Goal: Information Seeking & Learning: Check status

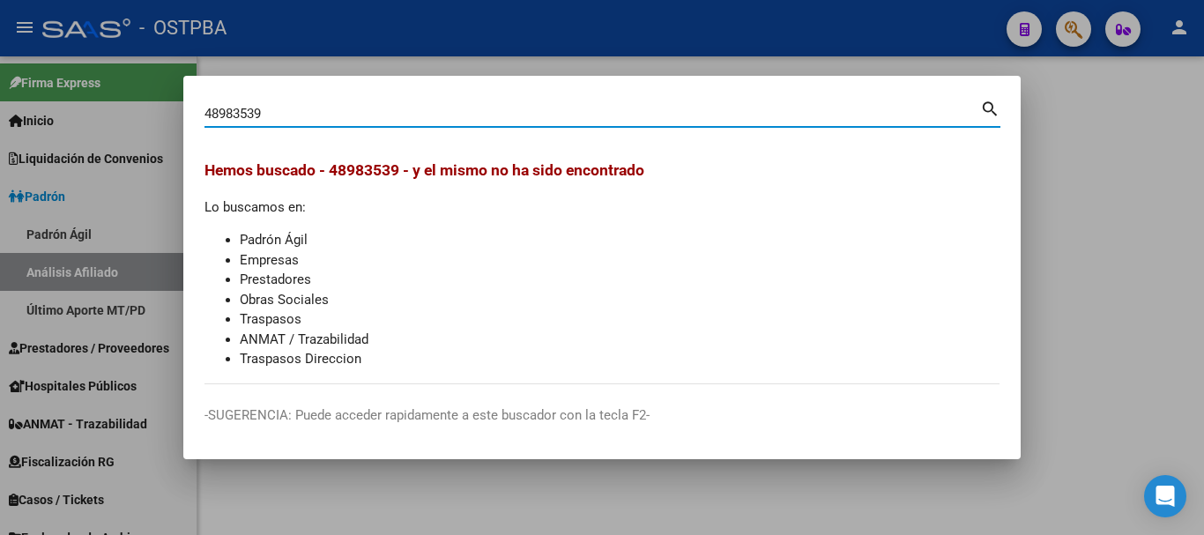
click at [418, 122] on div "48983539 Buscar (apellido, dni, cuil, nro traspaso, cuit, obra social)" at bounding box center [593, 113] width 776 height 26
click at [419, 116] on input "48983539" at bounding box center [593, 114] width 776 height 16
paste input "20508618"
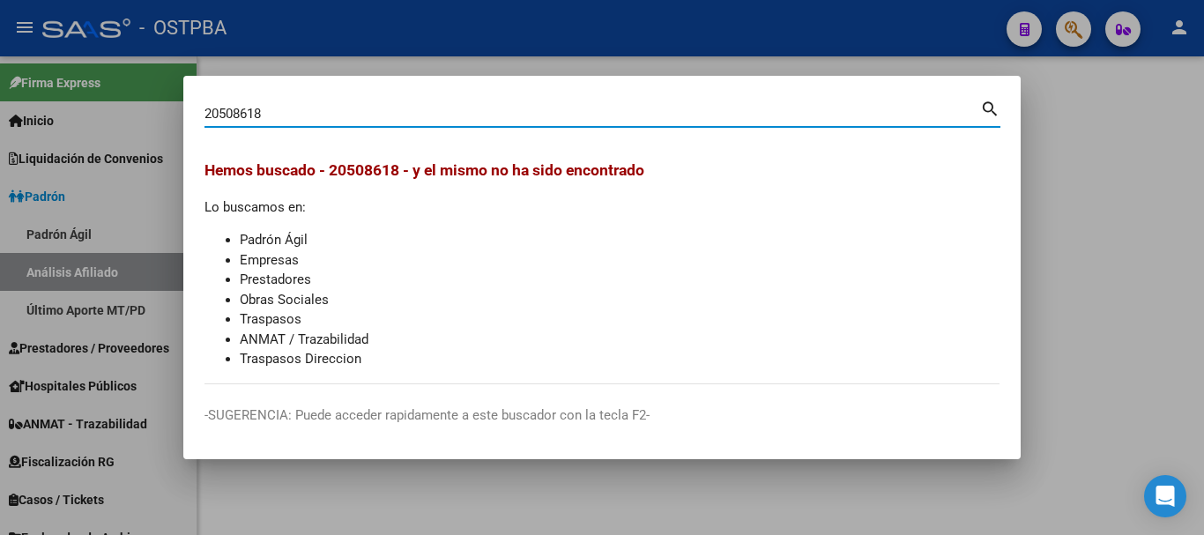
type input "20508618"
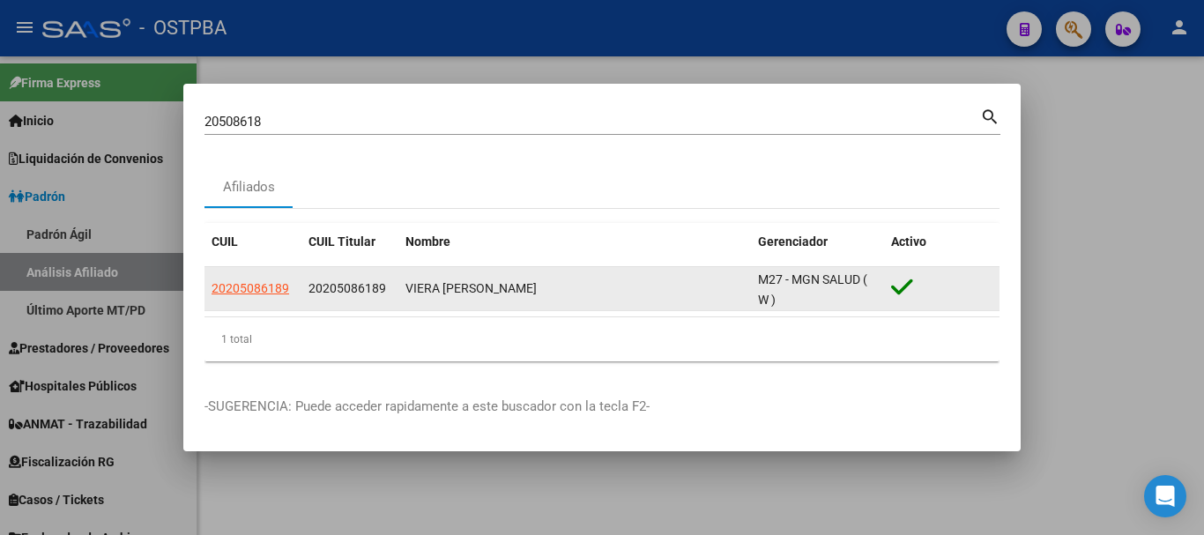
click at [255, 272] on datatable-body-cell "20205086189" at bounding box center [253, 288] width 97 height 43
click at [272, 298] on app-link-go-to "20205086189" at bounding box center [251, 289] width 78 height 20
click at [267, 289] on span "20205086189" at bounding box center [251, 288] width 78 height 14
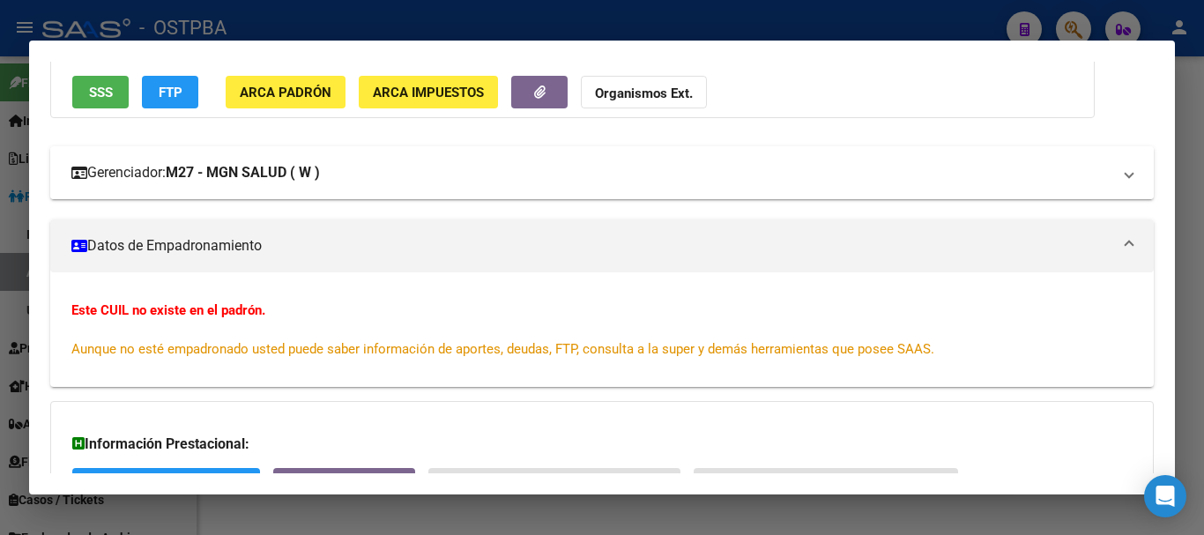
scroll to position [176, 0]
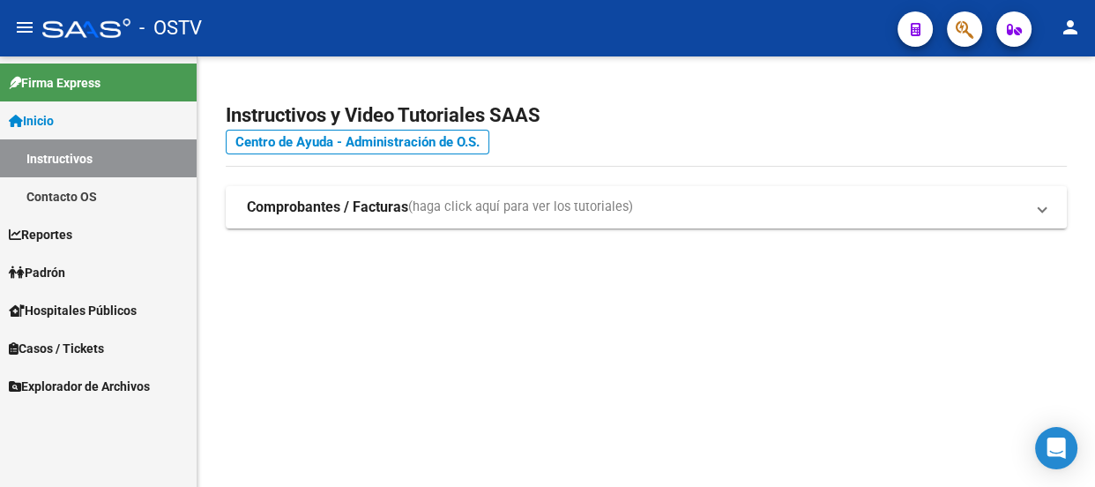
click at [952, 19] on button "button" at bounding box center [964, 28] width 35 height 35
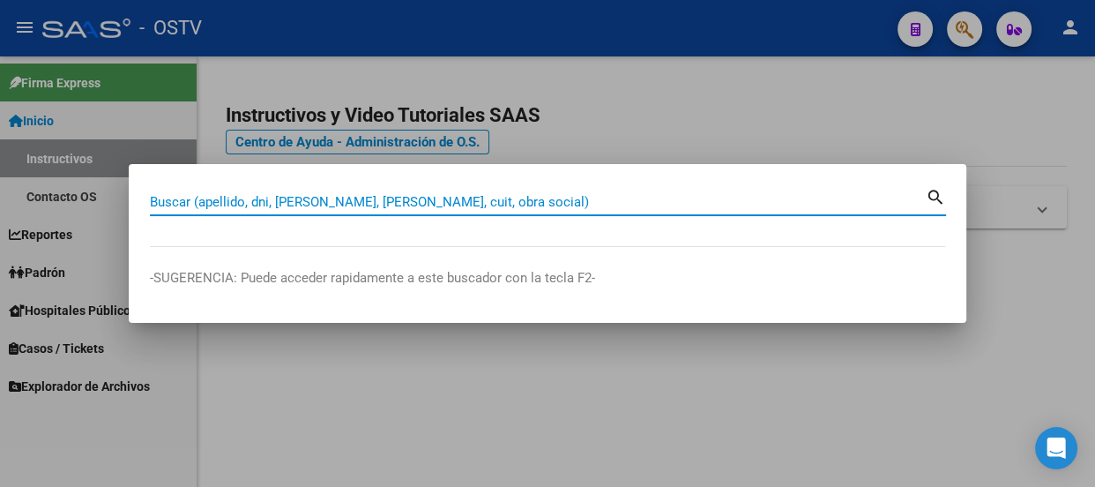
paste input "20328664977"
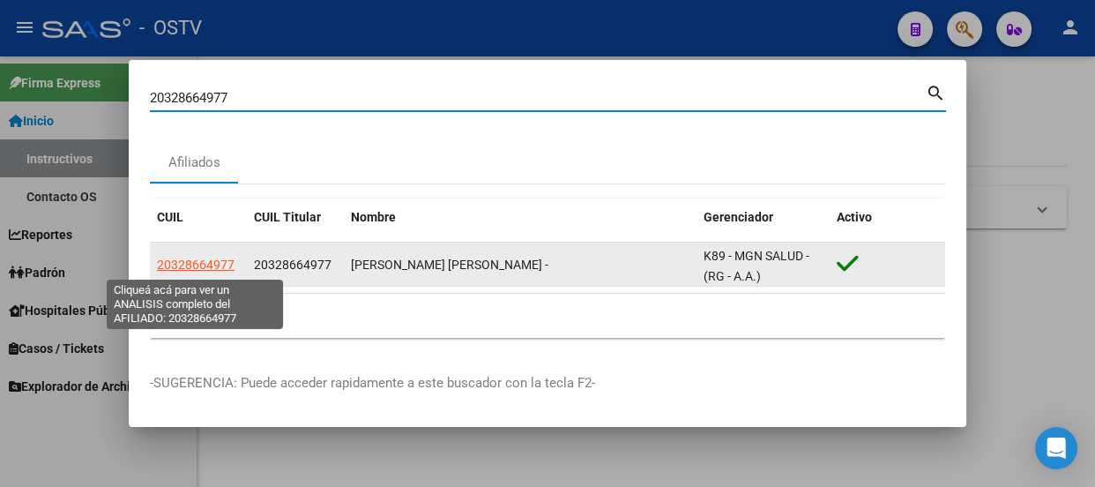
click at [205, 266] on span "20328664977" at bounding box center [196, 264] width 78 height 14
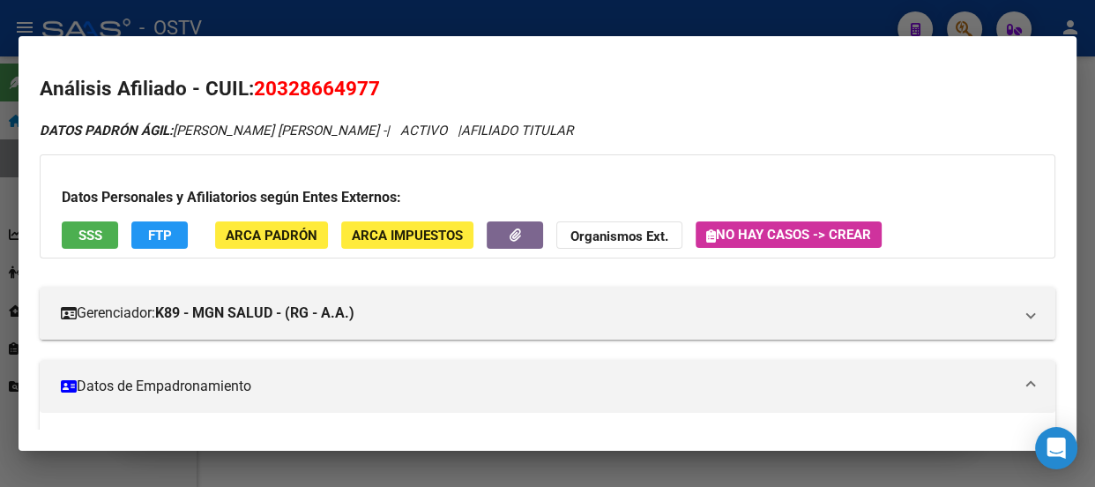
click at [494, 18] on div at bounding box center [547, 243] width 1095 height 487
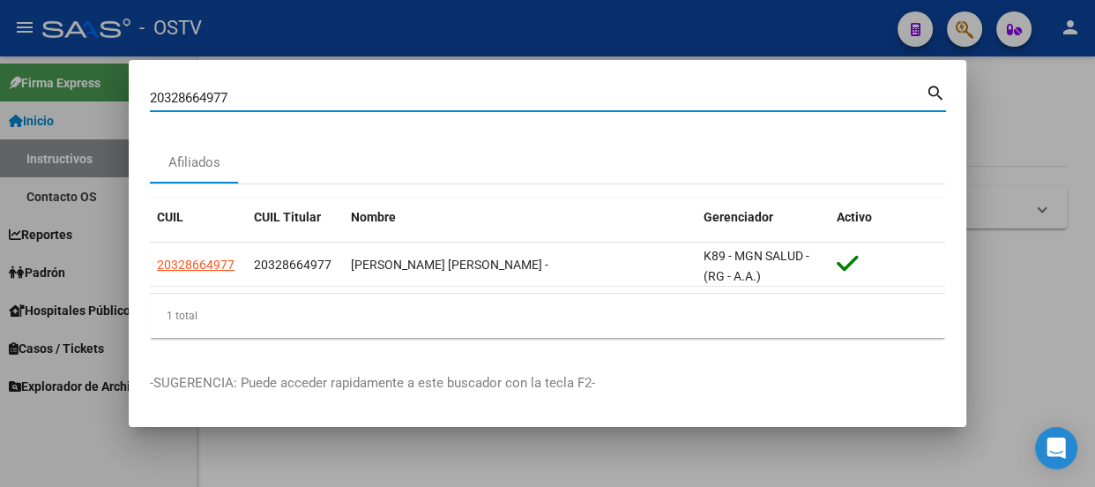
click at [284, 94] on input "20328664977" at bounding box center [538, 98] width 776 height 16
click at [283, 94] on input "20328664977" at bounding box center [538, 98] width 776 height 16
type input "30696592"
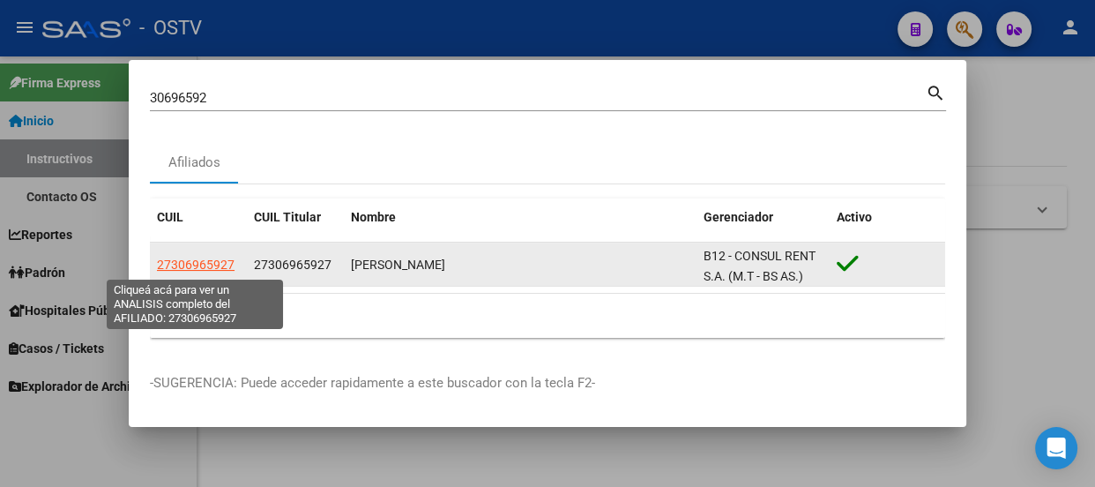
click at [178, 264] on span "27306965927" at bounding box center [196, 264] width 78 height 14
type textarea "27306965927"
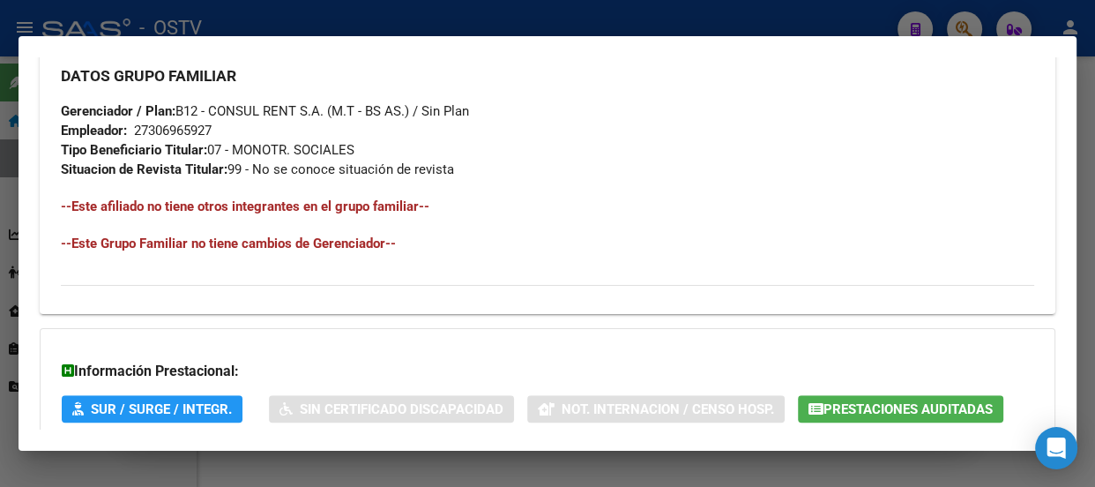
scroll to position [1087, 0]
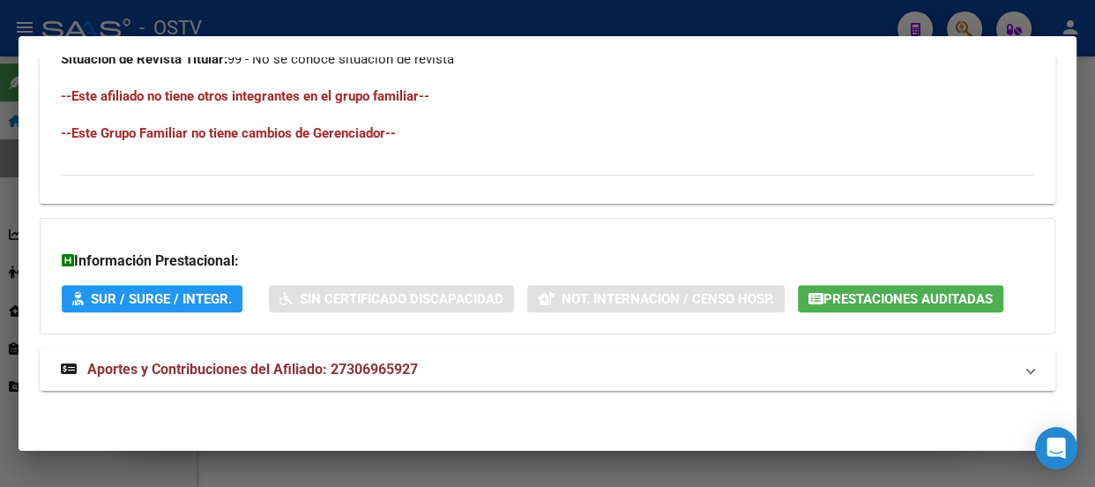
click at [425, 348] on mat-expansion-panel-header "Aportes y Contribuciones del Afiliado: 27306965927" at bounding box center [548, 369] width 1016 height 42
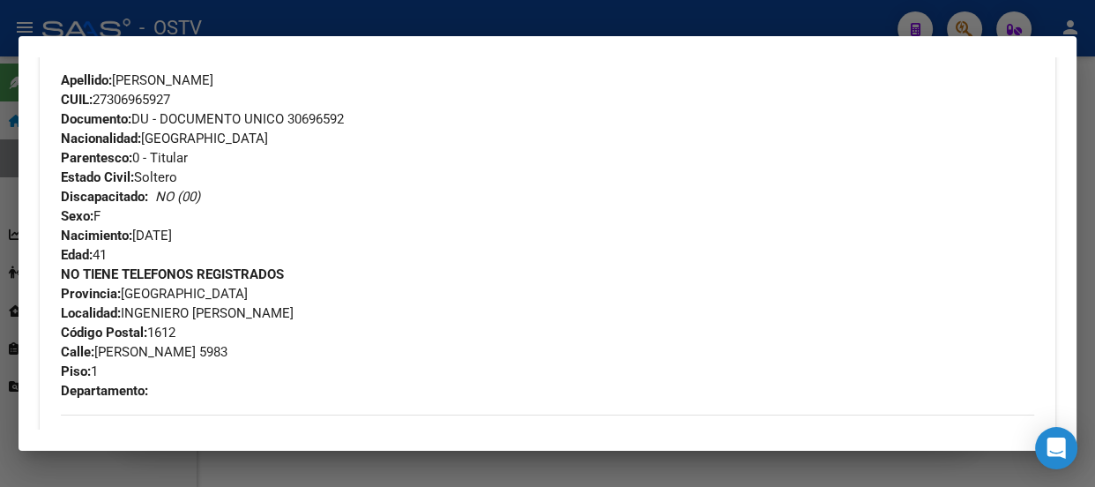
scroll to position [584, 0]
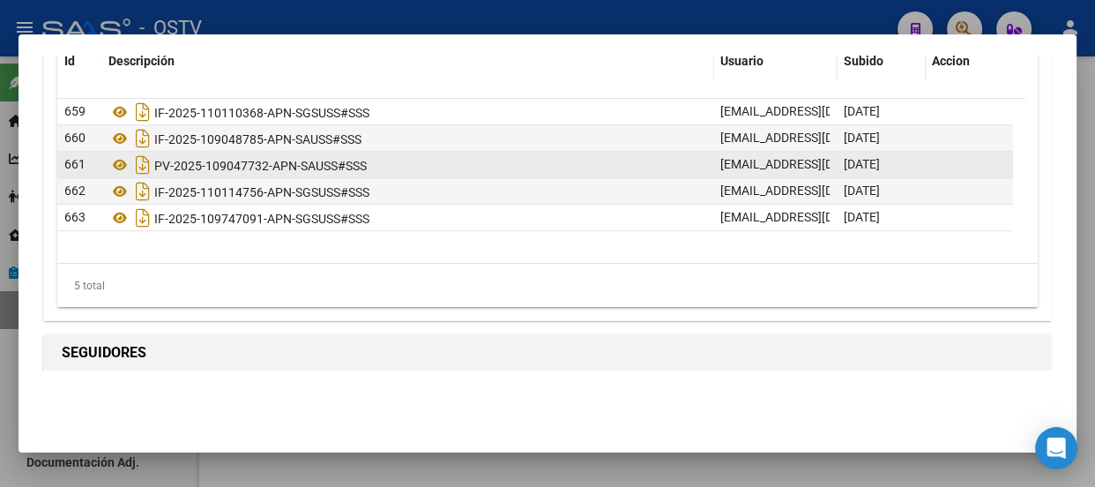
scroll to position [902, 0]
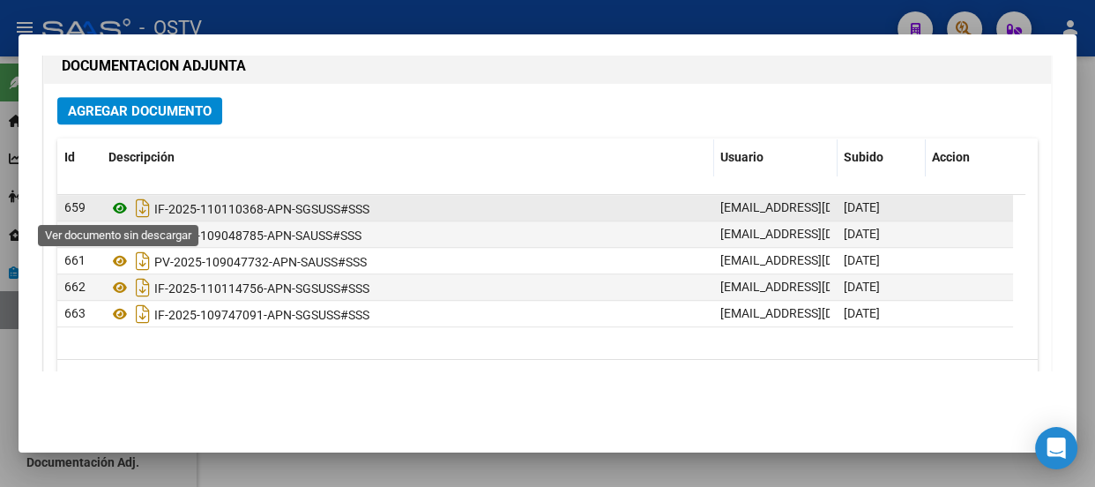
click at [123, 203] on icon at bounding box center [119, 207] width 23 height 21
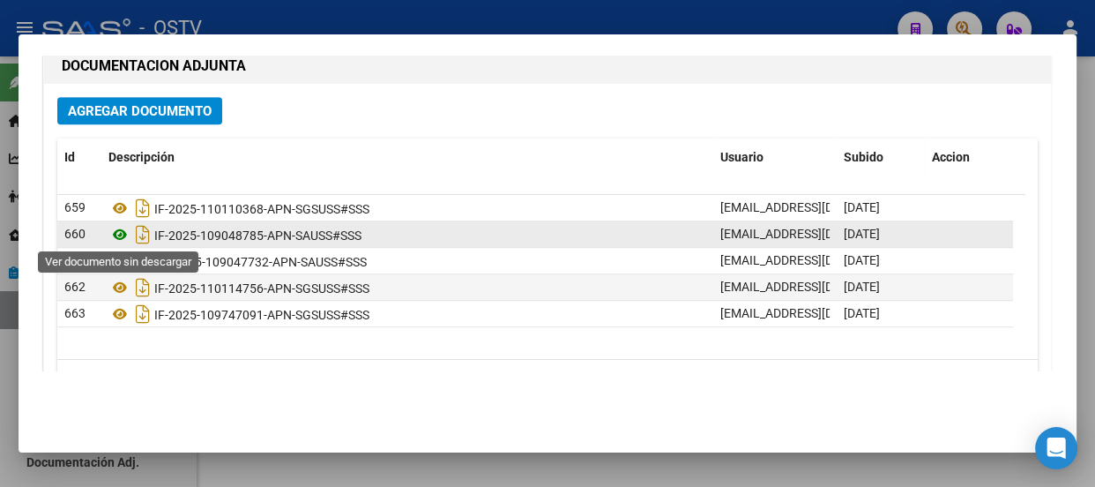
click at [119, 227] on icon at bounding box center [119, 234] width 23 height 21
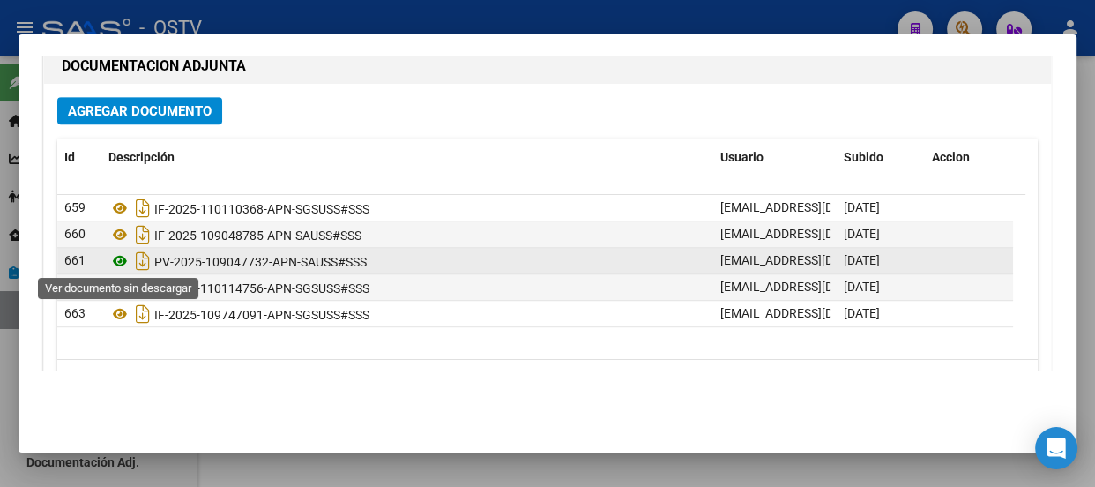
click at [121, 263] on icon at bounding box center [119, 260] width 23 height 21
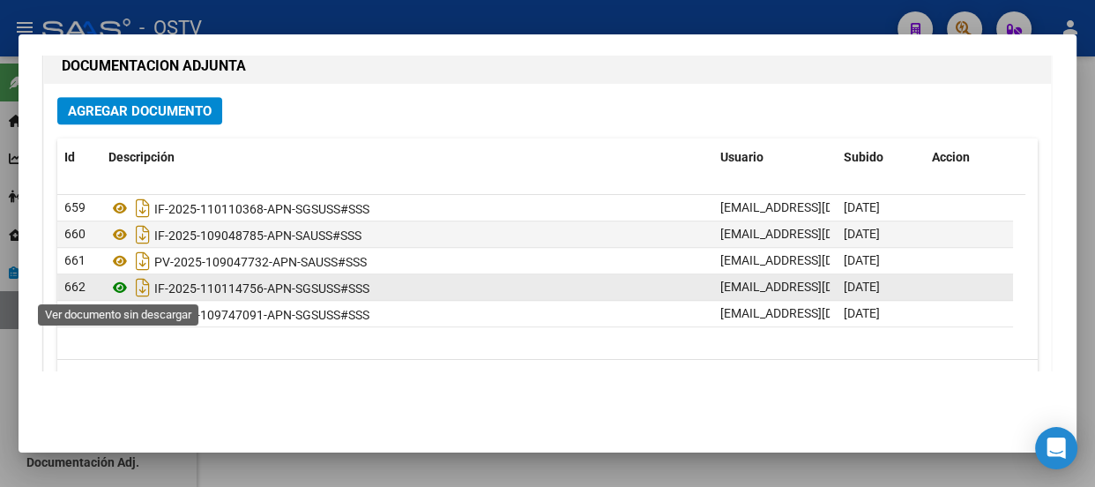
click at [115, 282] on icon at bounding box center [119, 287] width 23 height 21
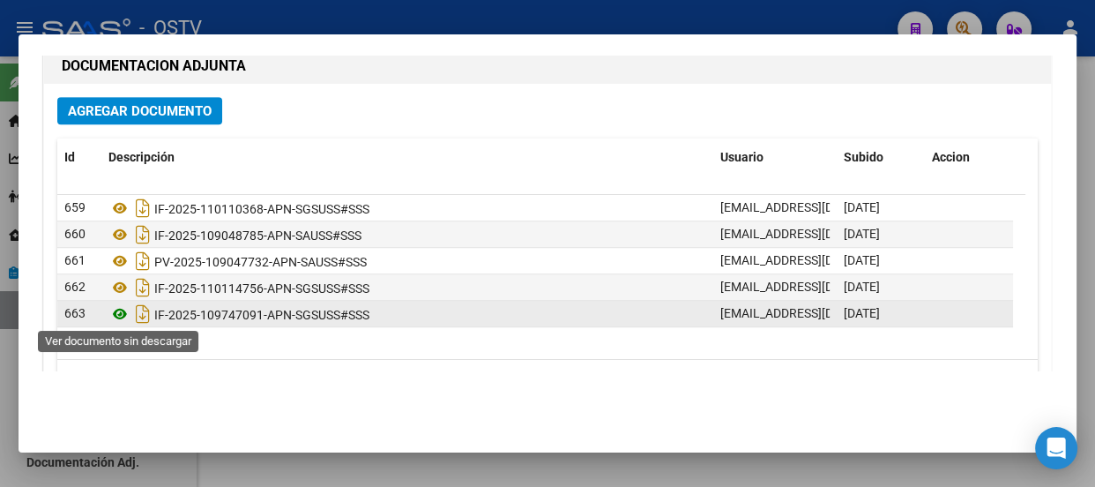
click at [123, 312] on icon at bounding box center [119, 313] width 23 height 21
click at [118, 309] on icon at bounding box center [119, 313] width 23 height 21
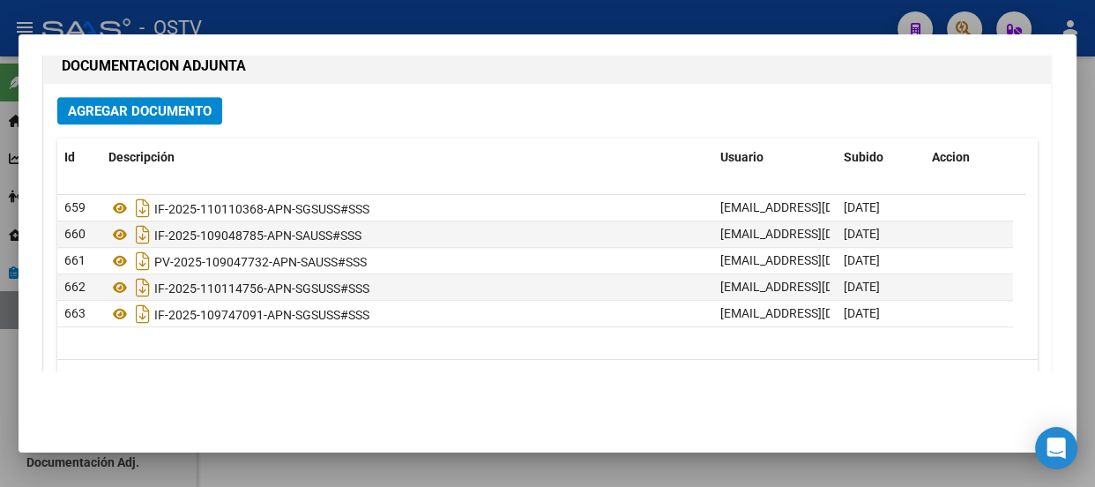
click at [979, 37] on mat-dialog-container "Editar Caso/Ticket COMENTARIOS DEL CASO Escriba su comentario aquí. Enviar come…" at bounding box center [548, 243] width 1058 height 419
click at [967, 22] on div at bounding box center [547, 243] width 1095 height 487
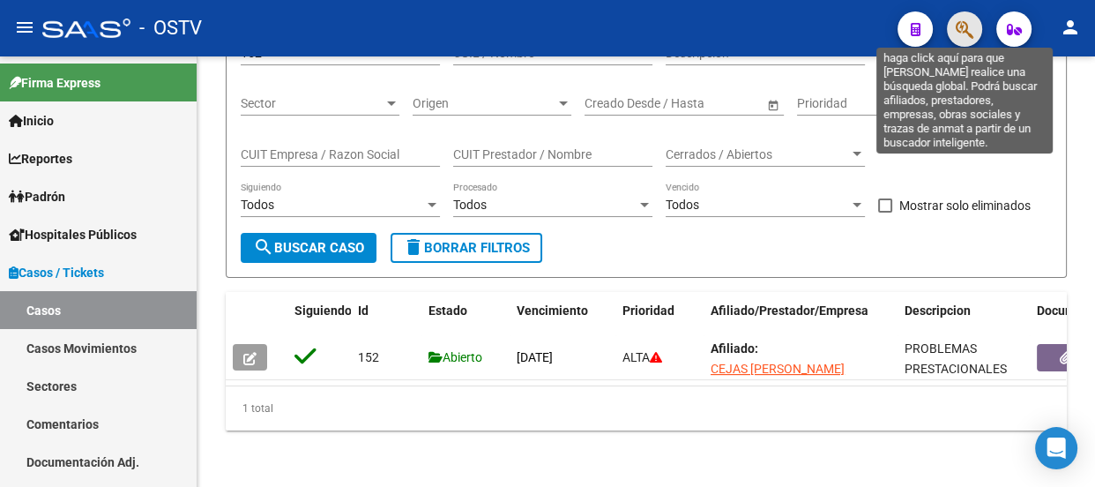
click at [967, 22] on icon "button" at bounding box center [965, 29] width 18 height 20
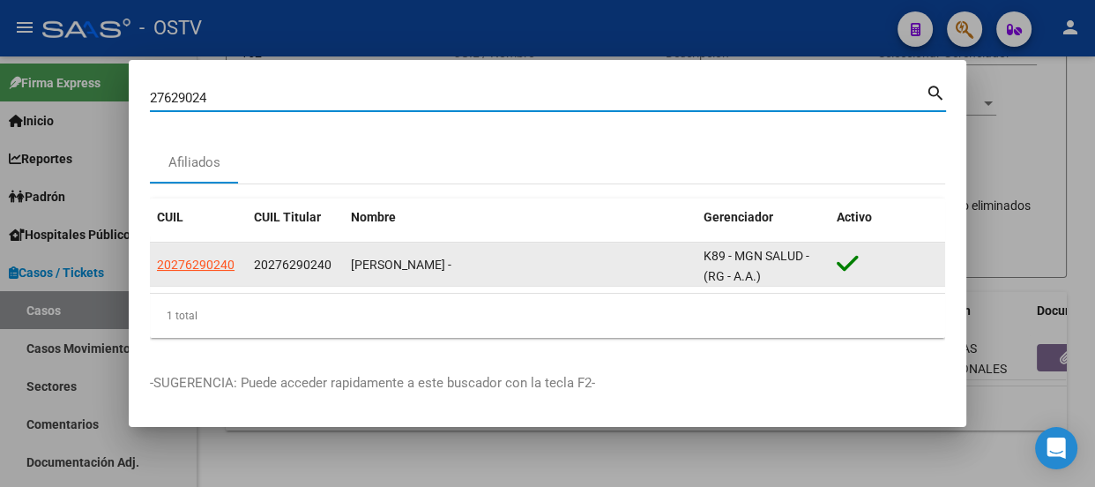
click at [219, 272] on app-link-go-to "20276290240" at bounding box center [196, 265] width 78 height 20
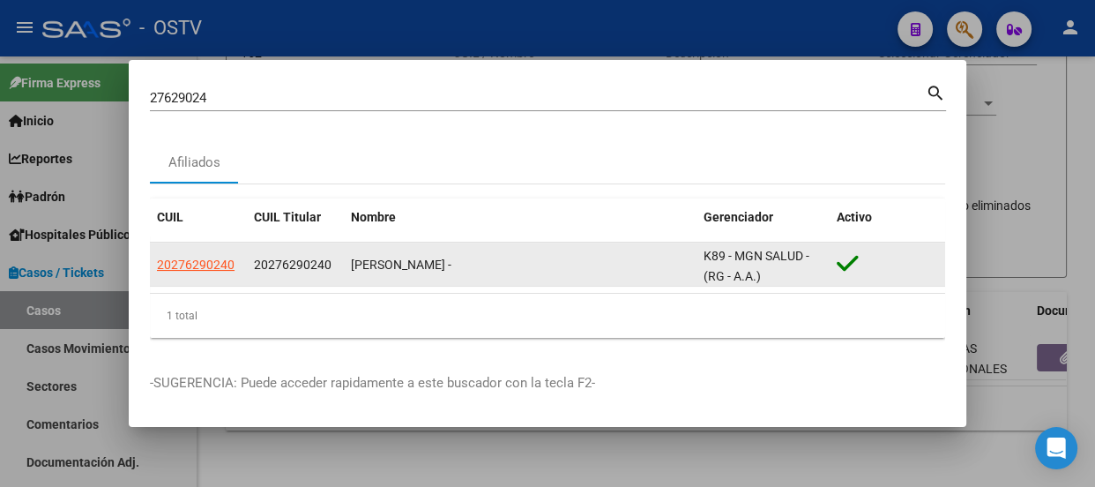
click at [216, 264] on span "20276290240" at bounding box center [196, 264] width 78 height 14
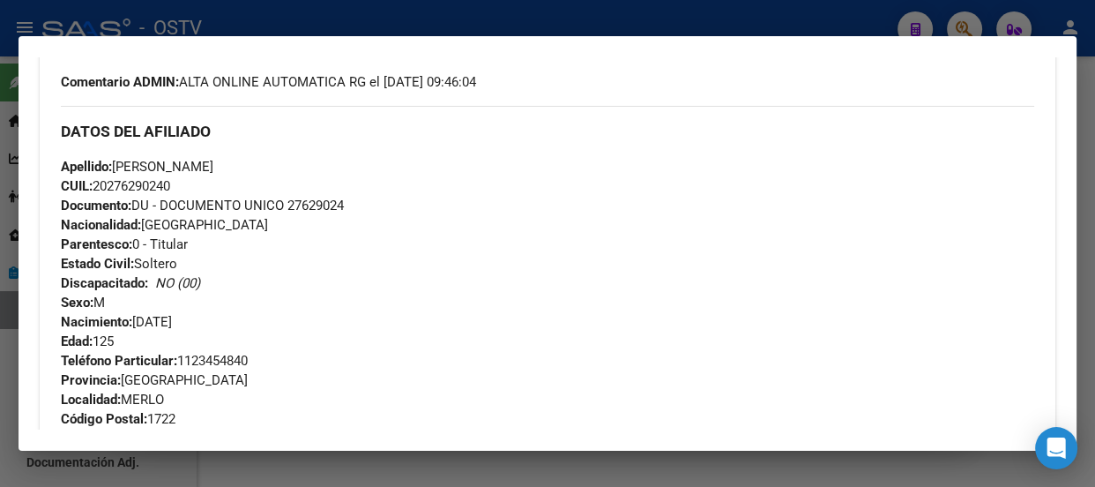
scroll to position [446, 0]
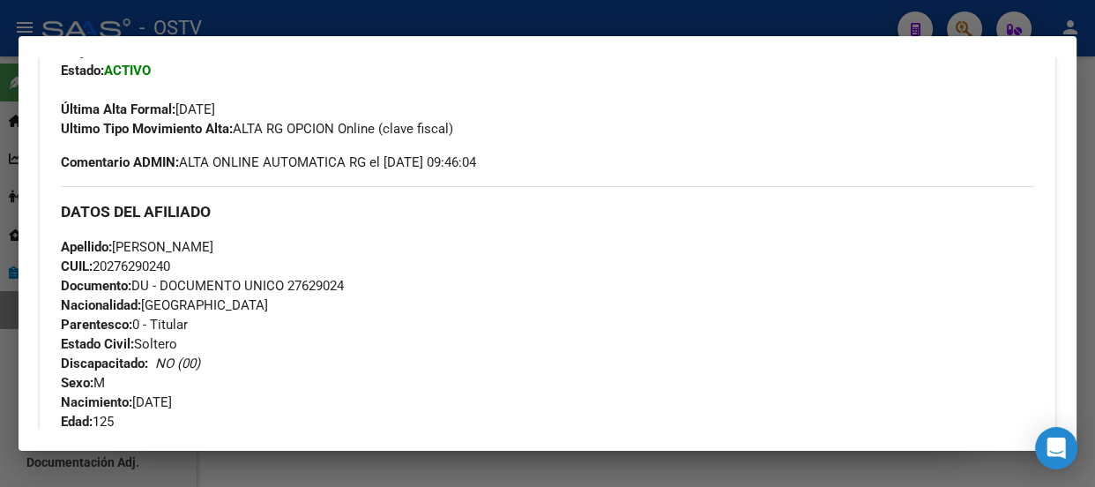
click at [680, 20] on div at bounding box center [547, 243] width 1095 height 487
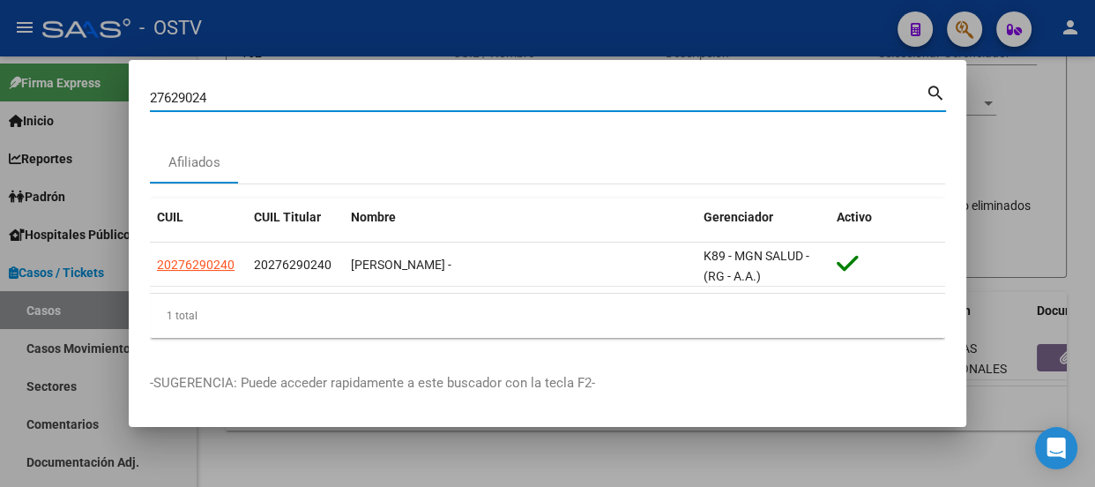
click at [663, 90] on input "27629024" at bounding box center [538, 98] width 776 height 16
paste input "3386737339"
type input "23386737339"
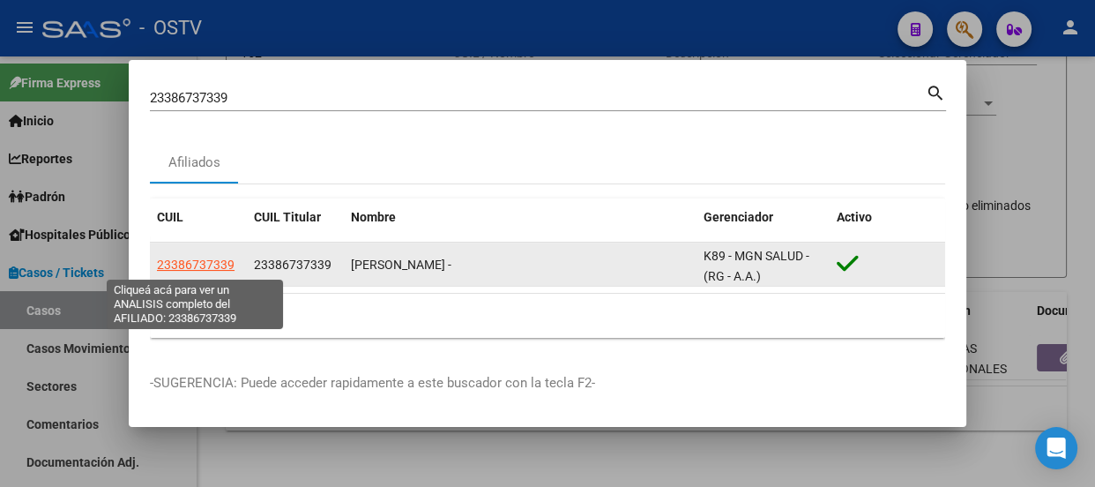
click at [181, 266] on span "23386737339" at bounding box center [196, 264] width 78 height 14
type textarea "23386737339"
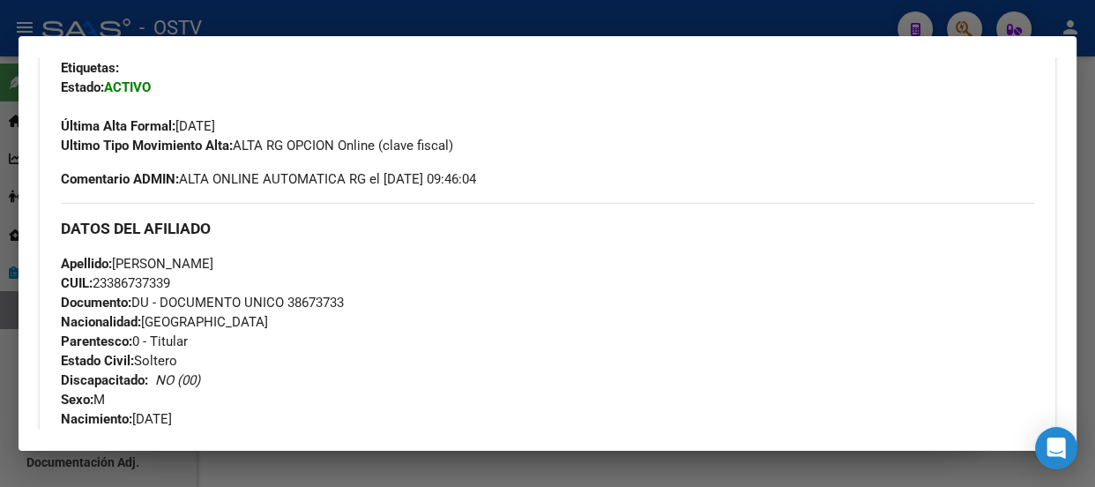
scroll to position [458, 0]
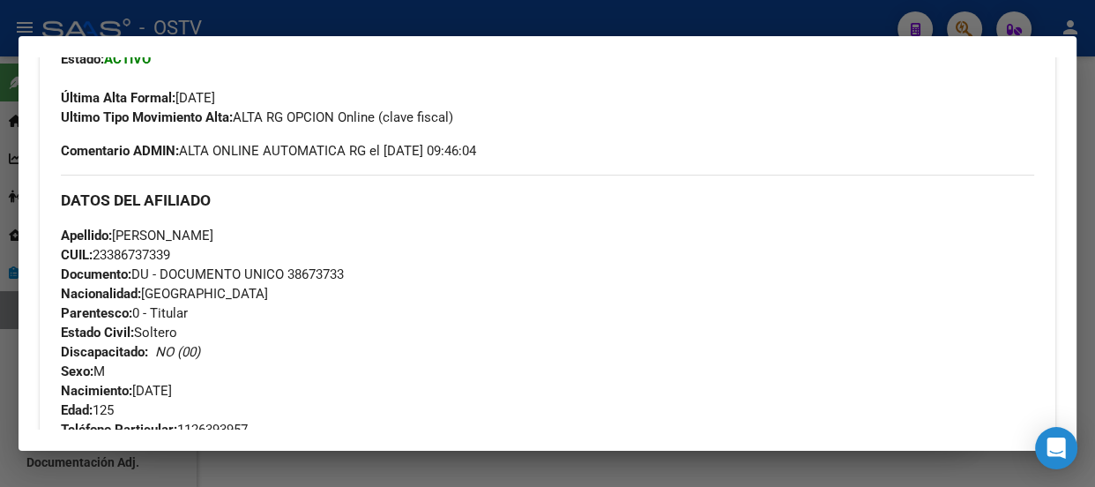
click at [226, 3] on div at bounding box center [547, 243] width 1095 height 487
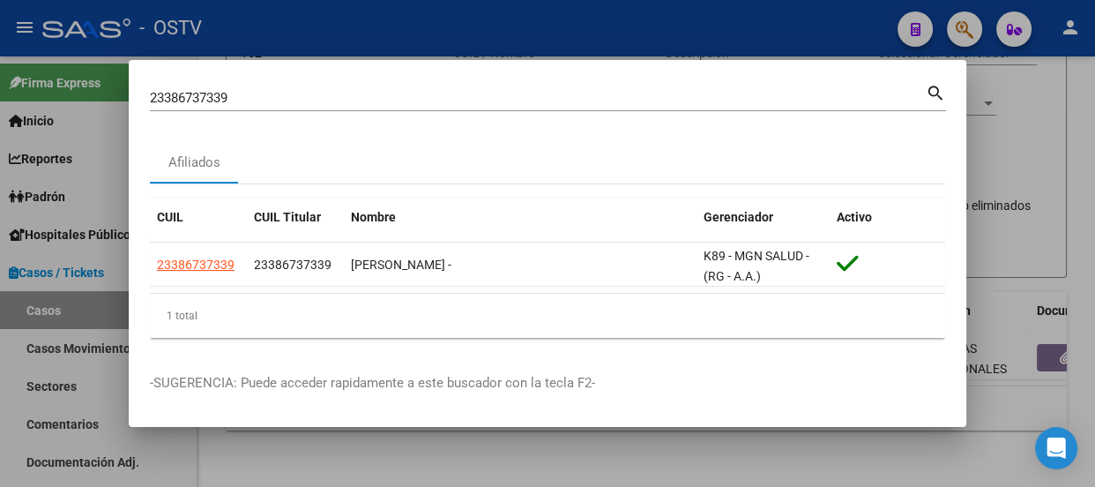
click at [260, 91] on input "23386737339" at bounding box center [538, 98] width 776 height 16
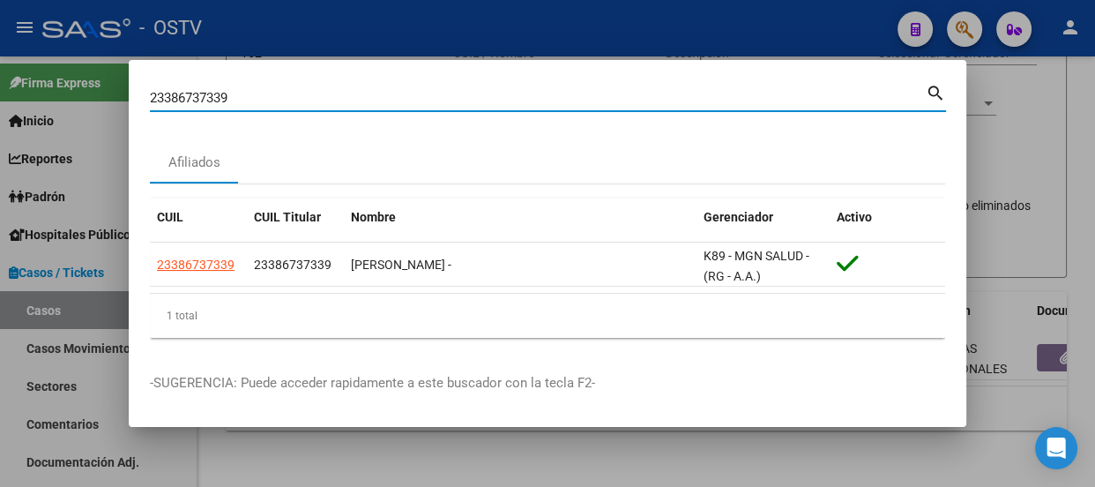
click at [260, 91] on input "23386737339" at bounding box center [538, 98] width 776 height 16
type input "izzo pablo"
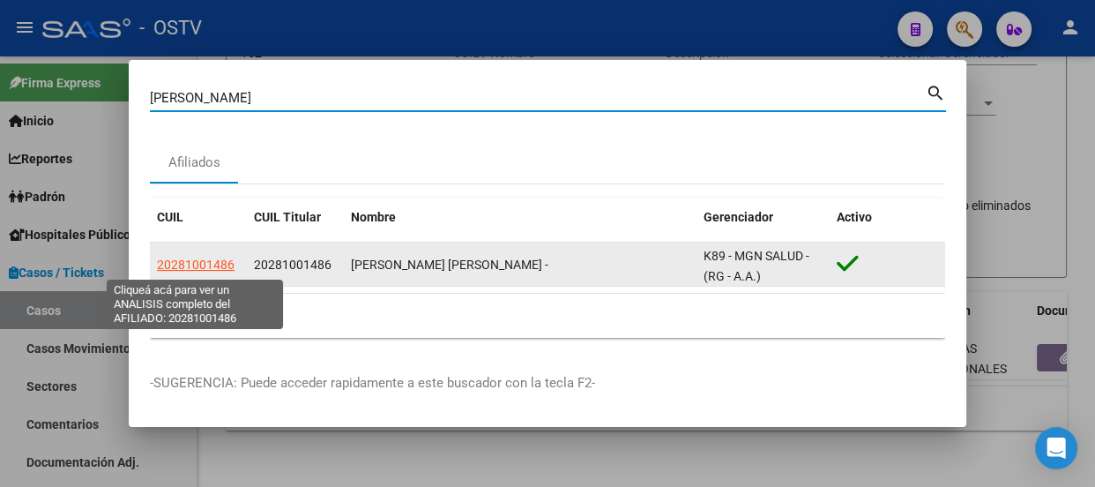
click at [206, 265] on span "20281001486" at bounding box center [196, 264] width 78 height 14
type textarea "20281001486"
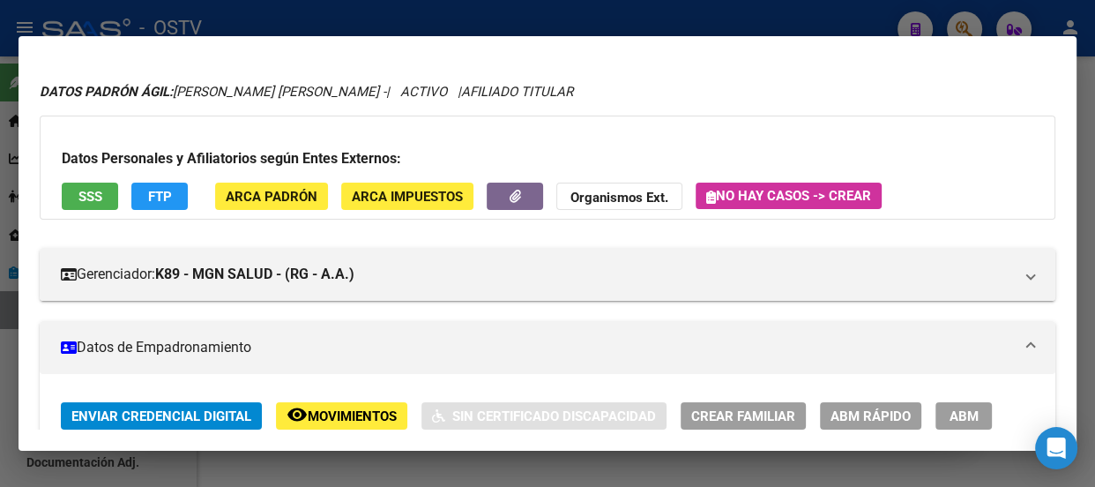
scroll to position [0, 0]
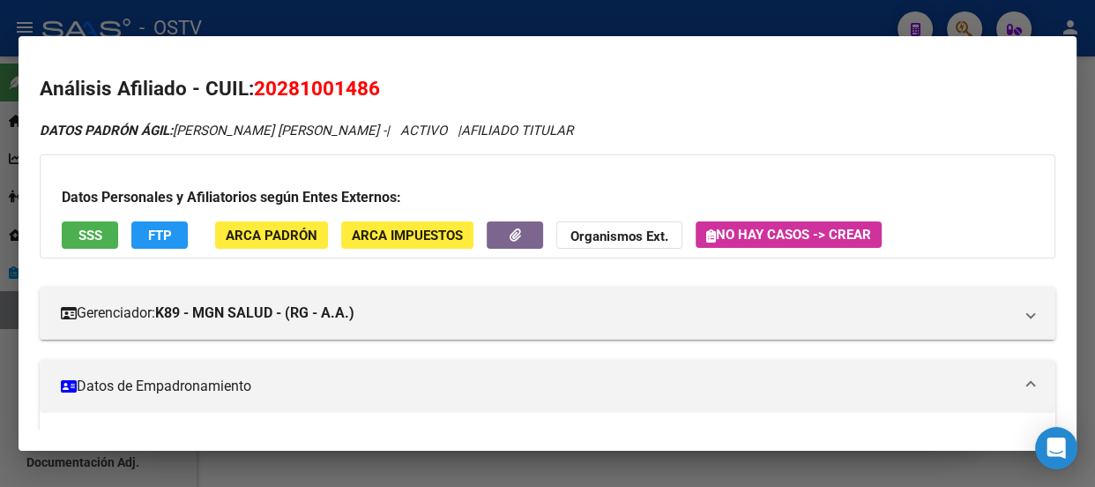
click at [361, 11] on div at bounding box center [547, 243] width 1095 height 487
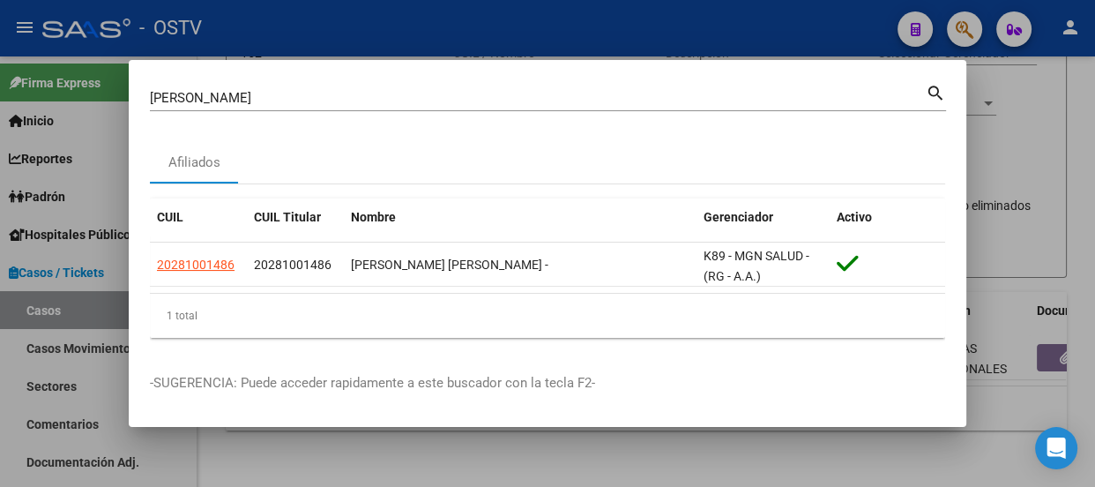
click at [378, 102] on input "izzo pablo" at bounding box center [538, 98] width 776 height 16
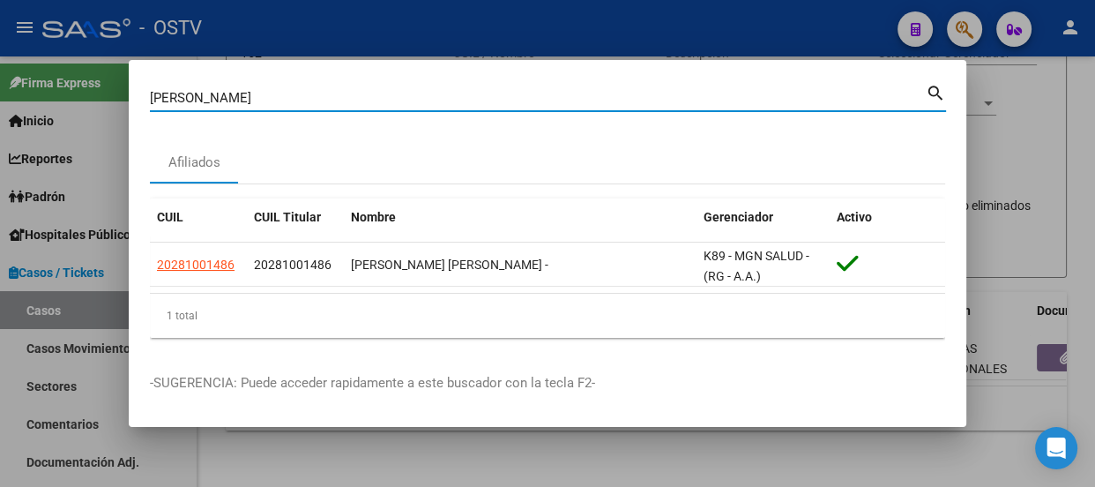
click at [378, 102] on input "izzo pablo" at bounding box center [538, 98] width 776 height 16
paste input "20353408136"
click at [378, 102] on input "izzo 20353408136" at bounding box center [538, 98] width 776 height 16
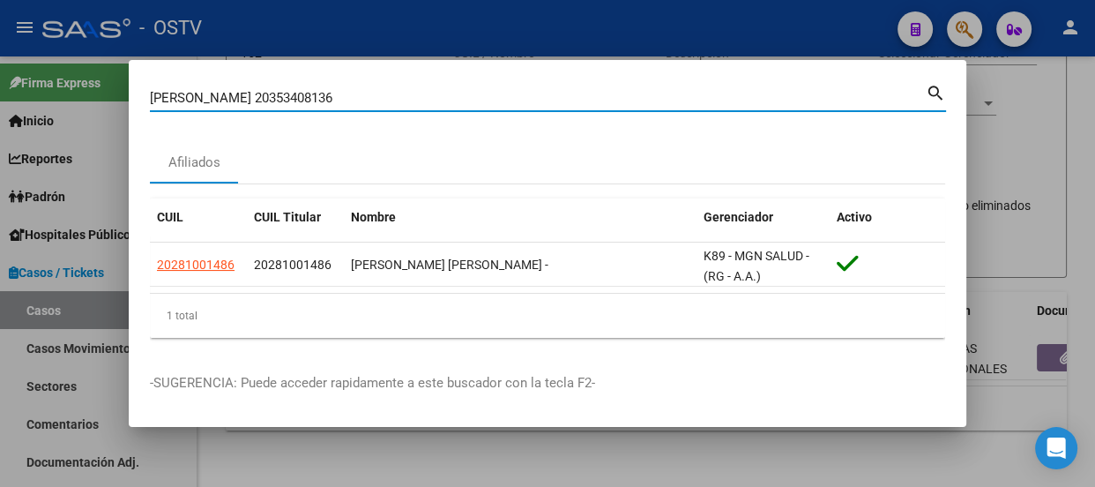
paste input
type input "20353408136"
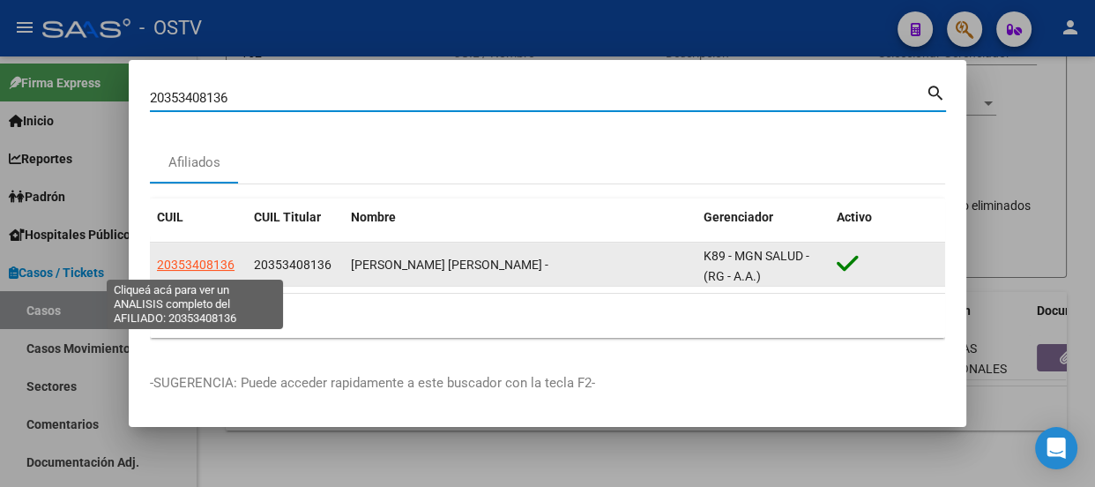
click at [189, 271] on span "20353408136" at bounding box center [196, 264] width 78 height 14
type textarea "20353408136"
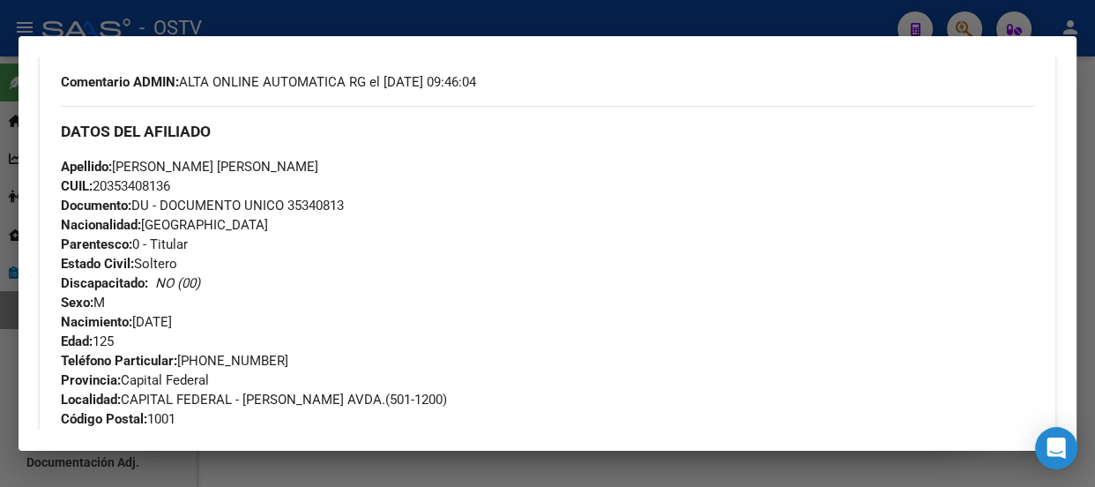
scroll to position [446, 0]
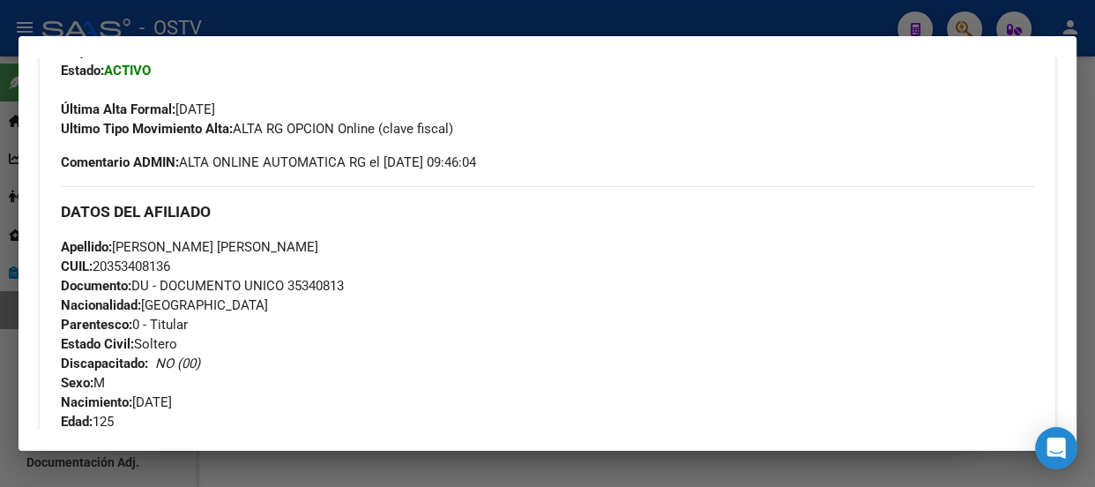
click at [693, 26] on div at bounding box center [547, 243] width 1095 height 487
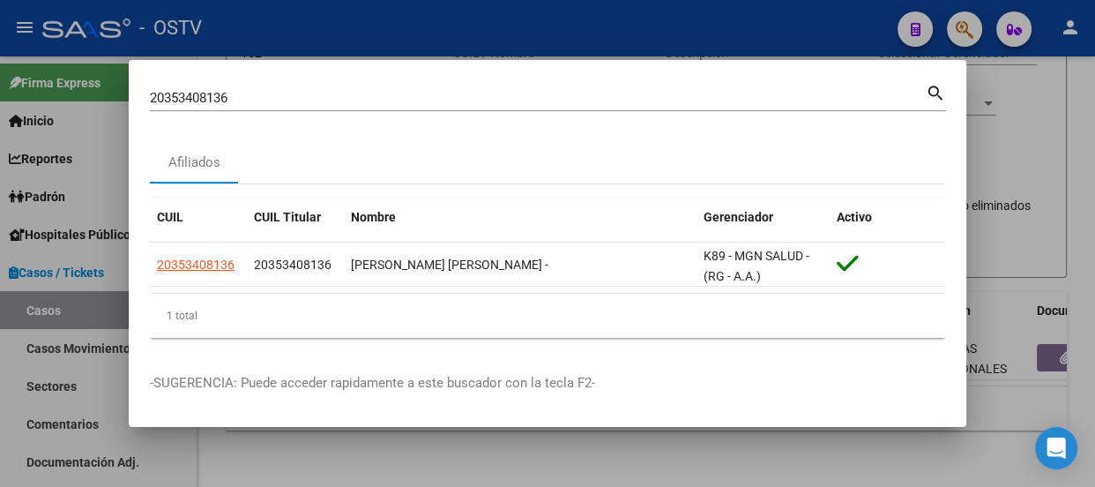
click at [691, 96] on input "20353408136" at bounding box center [538, 98] width 776 height 16
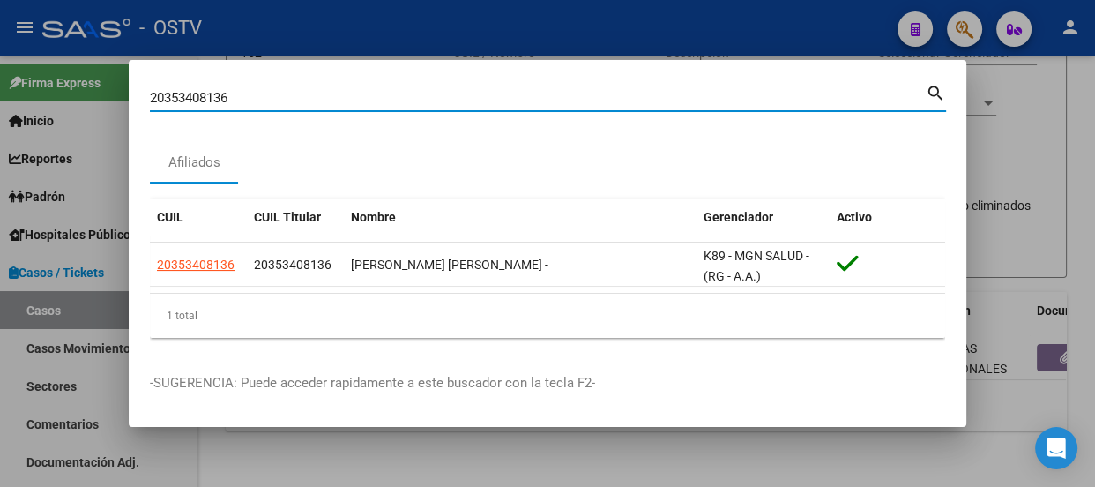
click at [691, 96] on input "20353408136" at bounding box center [538, 98] width 776 height 16
paste input "508618"
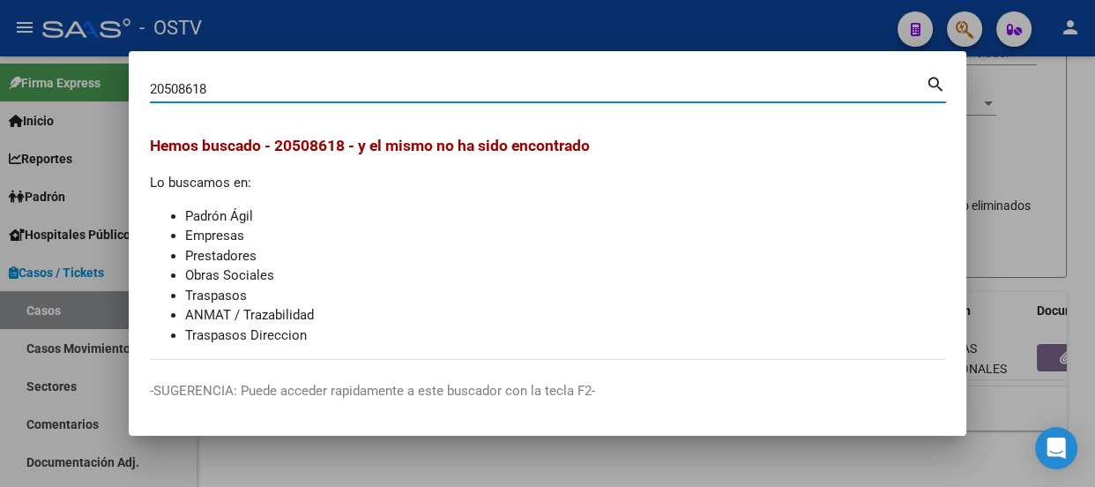
click at [273, 81] on input "20508618" at bounding box center [538, 89] width 776 height 16
paste input "340813600"
type input "20340813600"
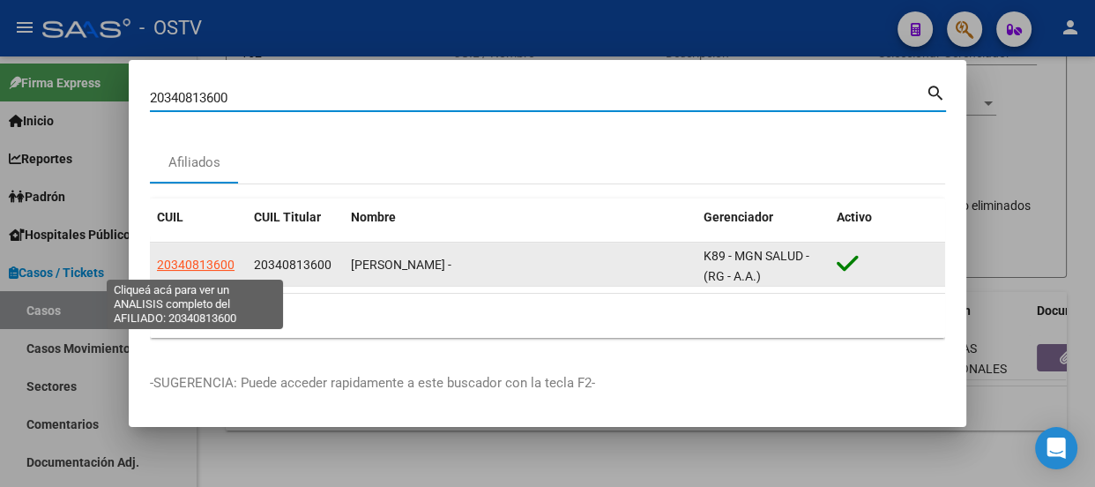
click at [182, 272] on span "20340813600" at bounding box center [196, 264] width 78 height 14
type textarea "20340813600"
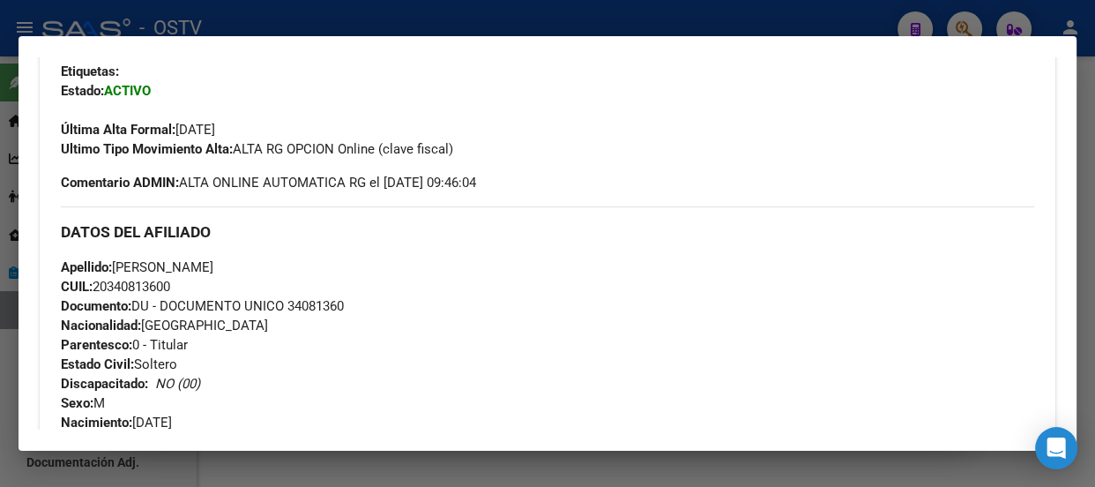
scroll to position [400, 0]
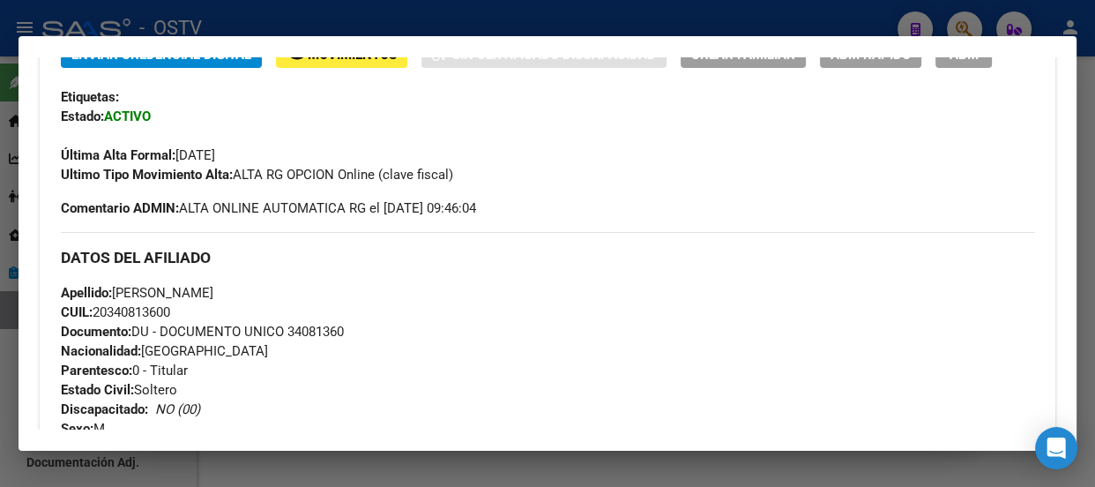
click at [361, 19] on div at bounding box center [547, 243] width 1095 height 487
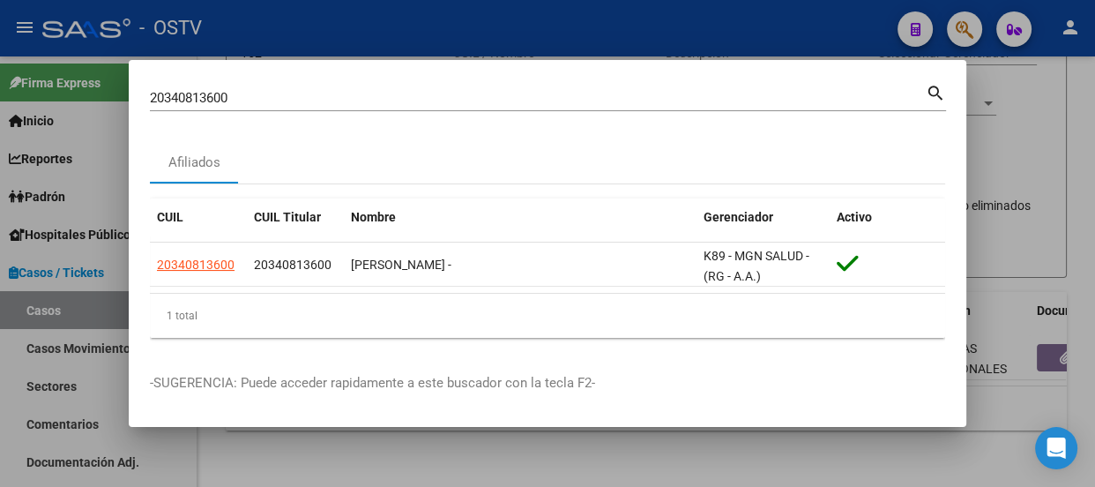
click at [433, 98] on input "20340813600" at bounding box center [538, 98] width 776 height 16
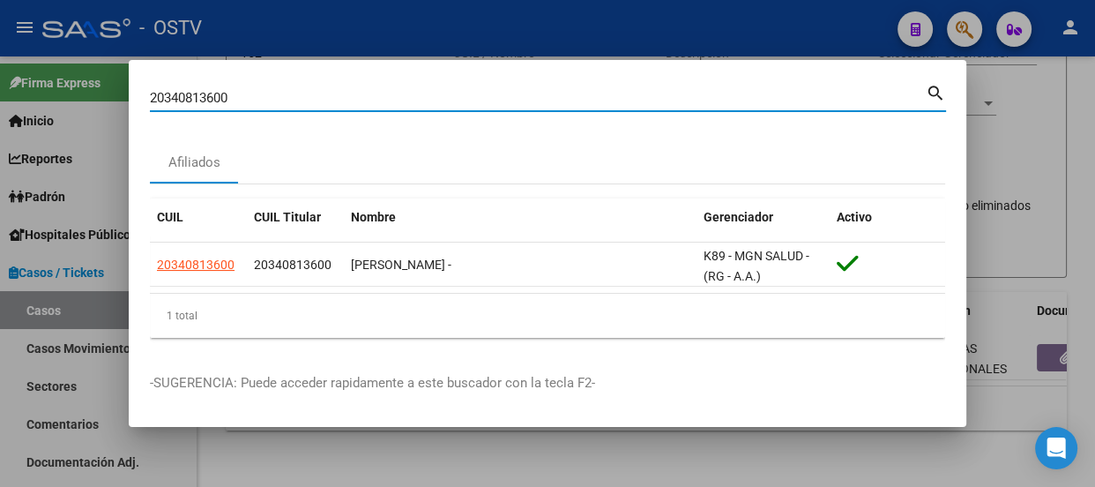
click at [433, 98] on input "20340813600" at bounding box center [538, 98] width 776 height 16
paste input "28664977"
type input "20328664977"
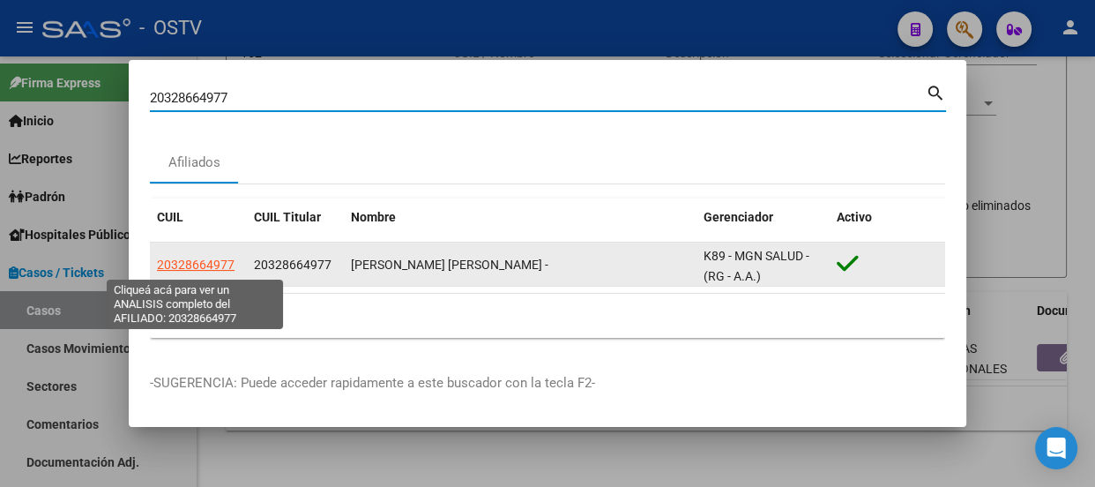
click at [216, 257] on span "20328664977" at bounding box center [196, 264] width 78 height 14
type textarea "20328664977"
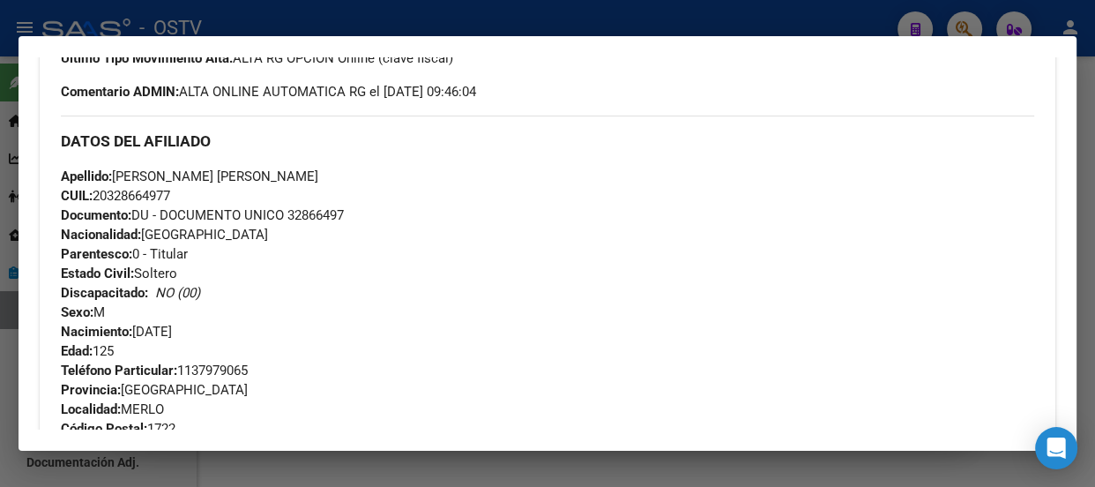
scroll to position [480, 0]
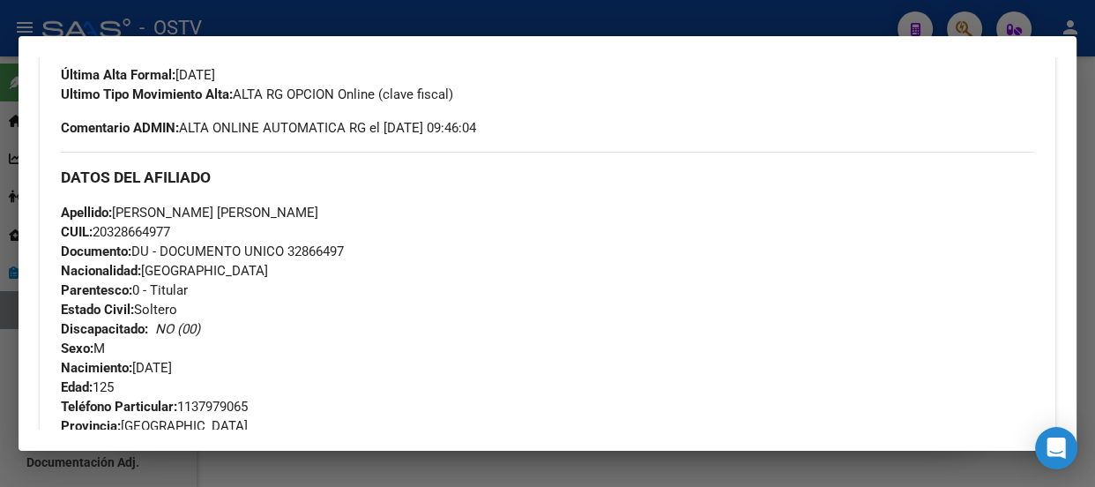
click at [257, 28] on div at bounding box center [547, 243] width 1095 height 487
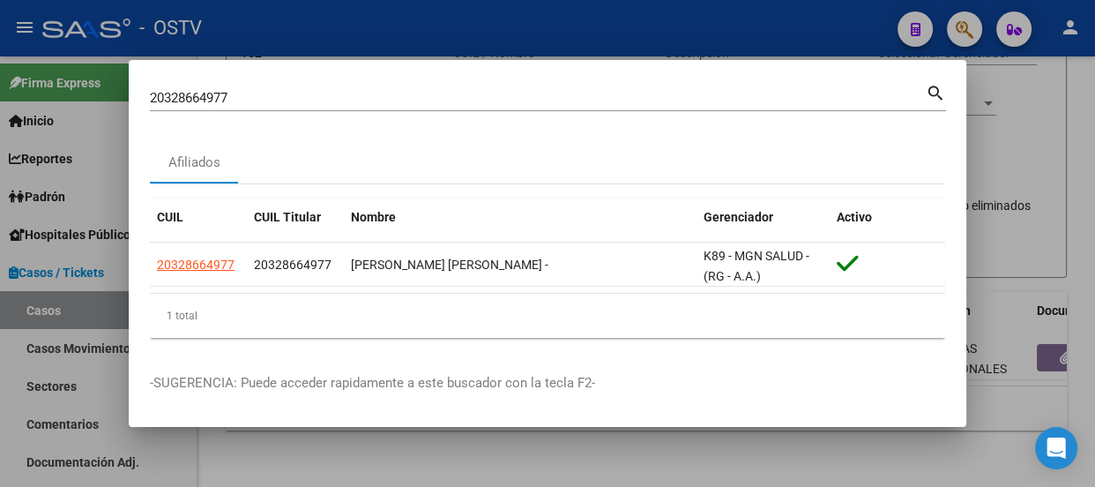
click at [317, 111] on div "20328664977 Buscar (apellido, dni, cuil, nro traspaso, cuit, obra social) search" at bounding box center [548, 104] width 796 height 47
click at [325, 96] on input "20328664977" at bounding box center [538, 98] width 776 height 16
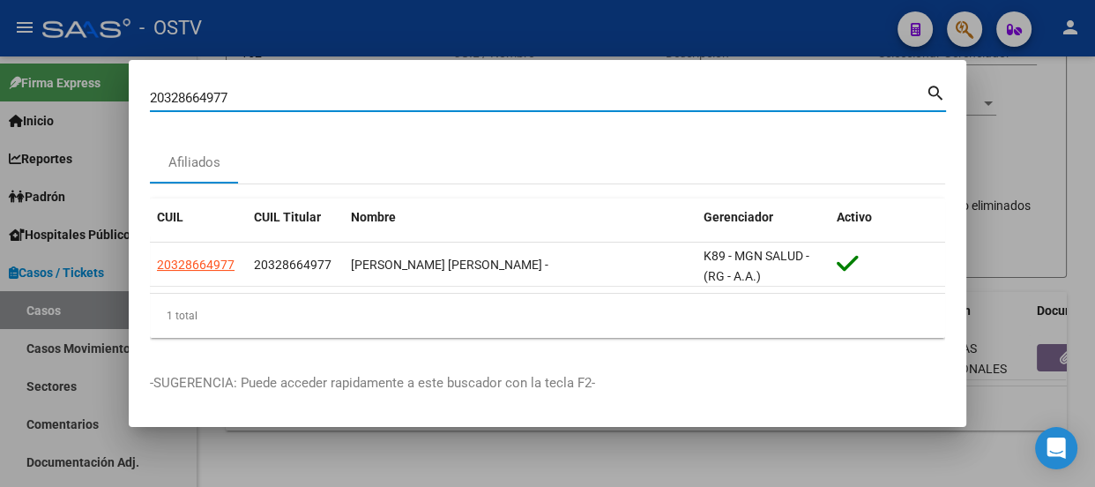
click at [325, 96] on input "20328664977" at bounding box center [538, 98] width 776 height 16
paste input "54972116"
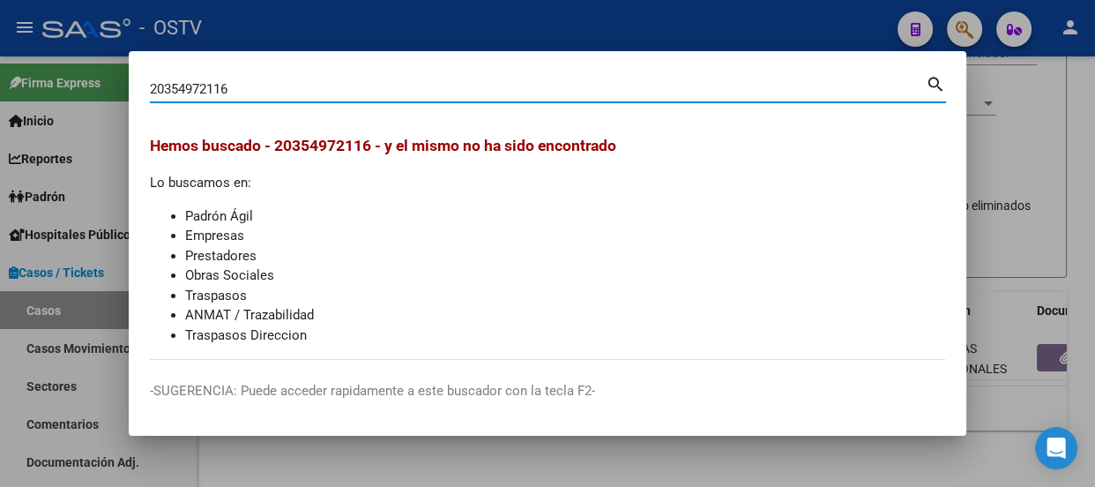
click at [253, 90] on input "20354972116" at bounding box center [538, 89] width 776 height 16
paste input "78984697"
type input "20378984697"
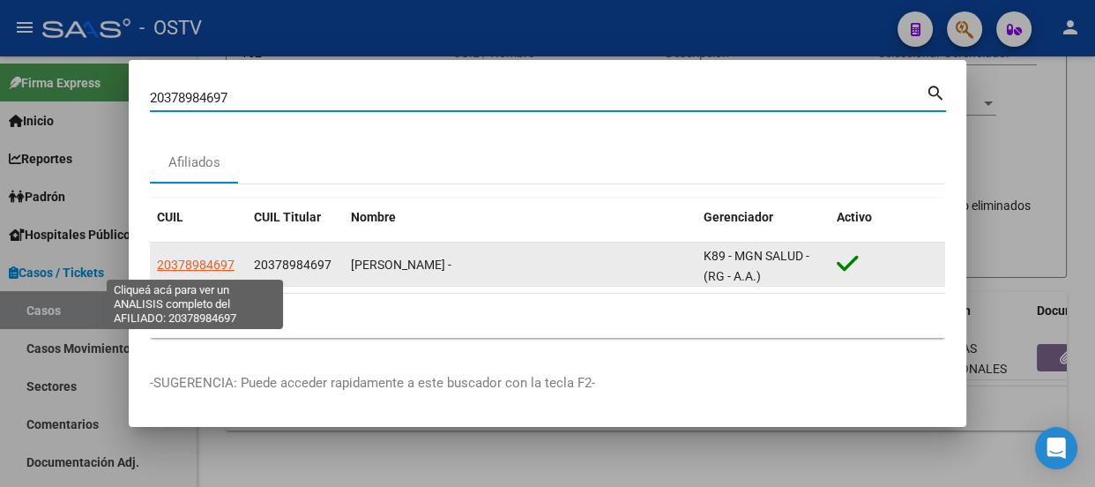
click at [210, 264] on span "20378984697" at bounding box center [196, 264] width 78 height 14
type textarea "20378984697"
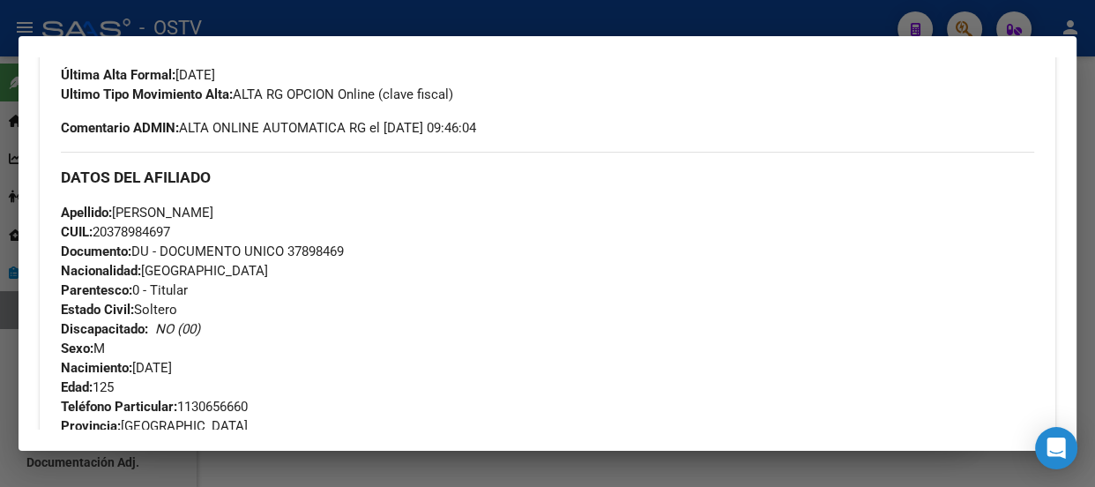
scroll to position [400, 0]
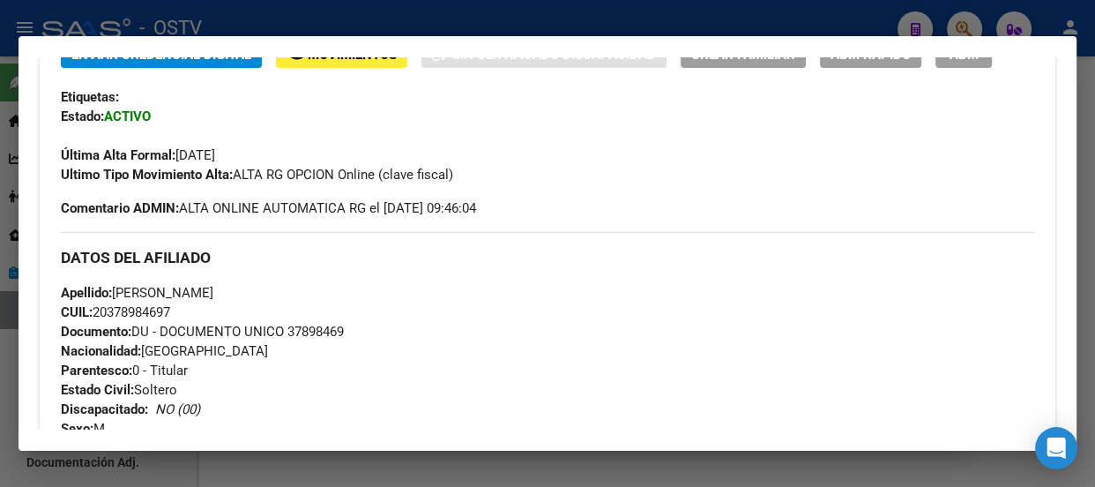
click at [229, 9] on div at bounding box center [547, 243] width 1095 height 487
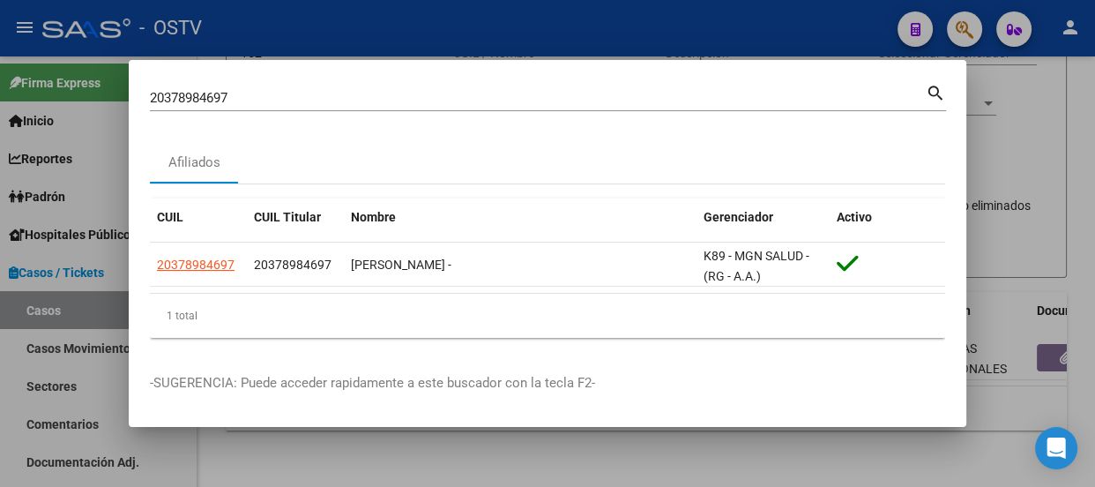
click at [284, 96] on input "20378984697" at bounding box center [538, 98] width 776 height 16
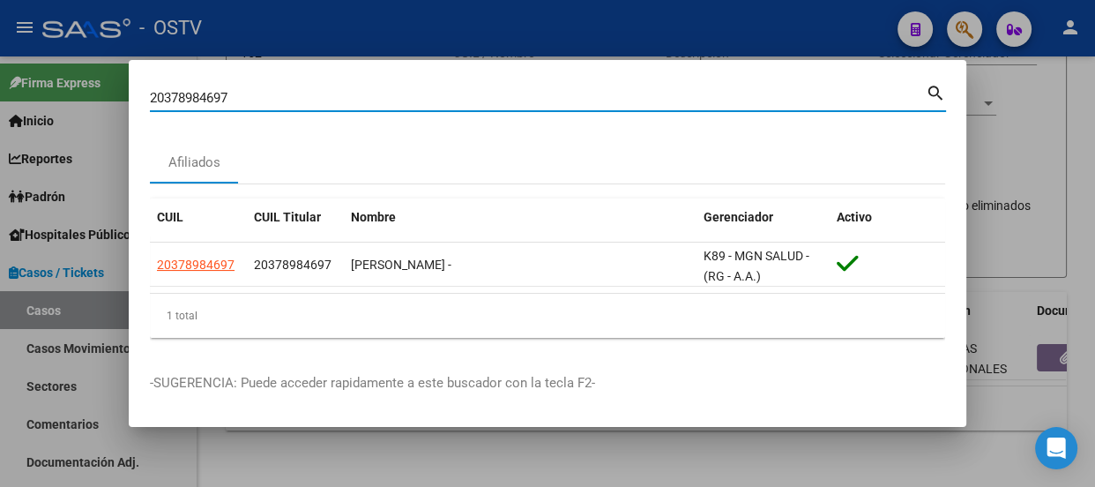
click at [284, 96] on input "20378984697" at bounding box center [538, 98] width 776 height 16
paste input "962090886"
type input "20962090886"
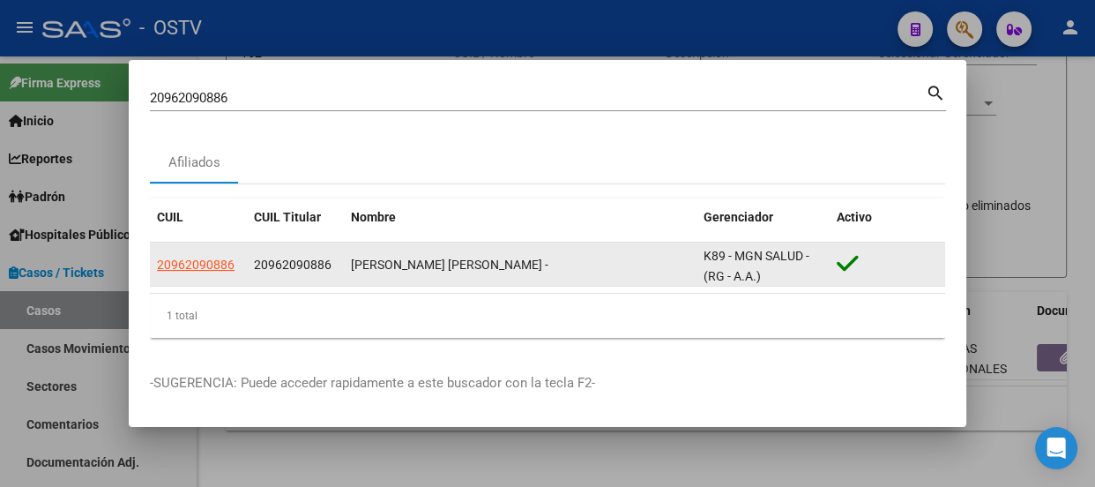
click at [204, 255] on app-link-go-to "20962090886" at bounding box center [196, 265] width 78 height 20
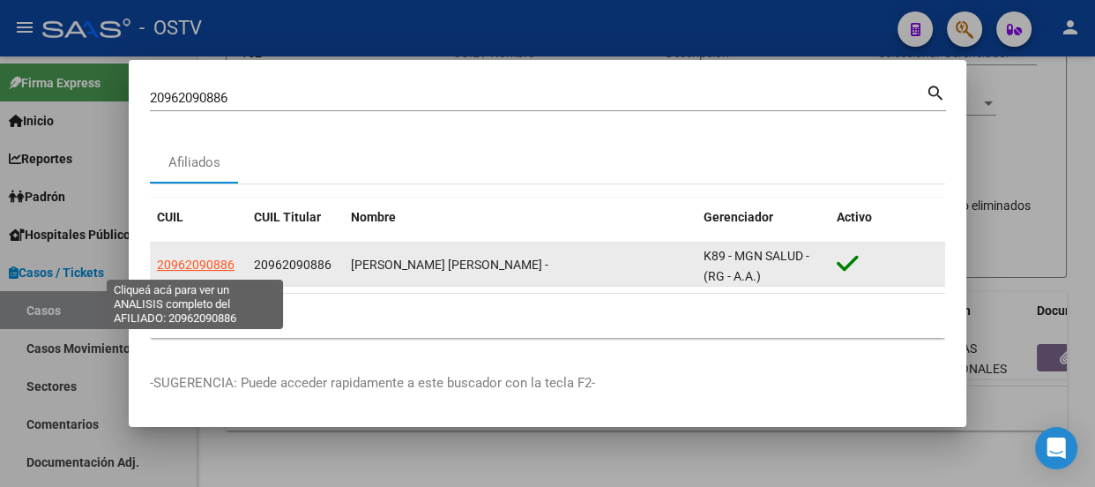
click at [204, 262] on span "20962090886" at bounding box center [196, 264] width 78 height 14
type textarea "20962090886"
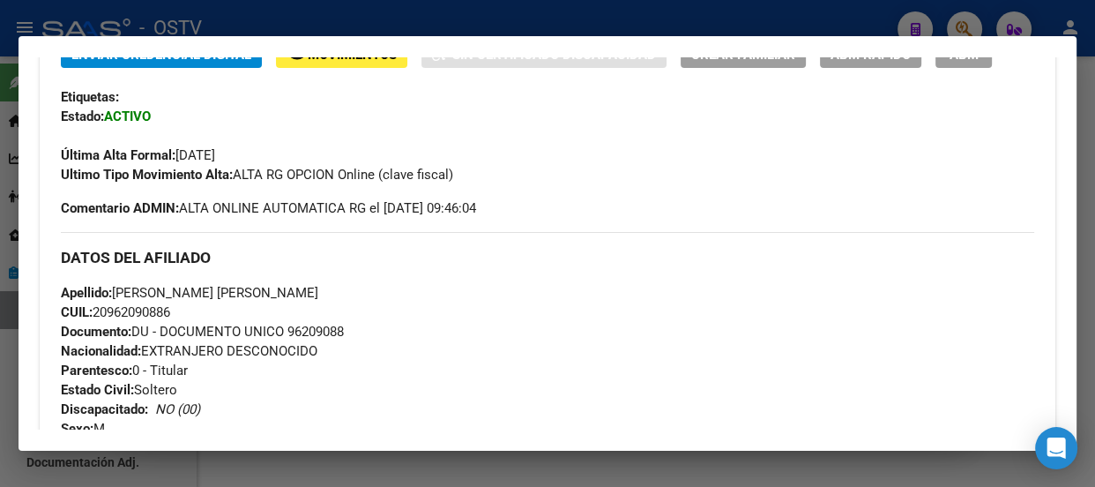
scroll to position [480, 0]
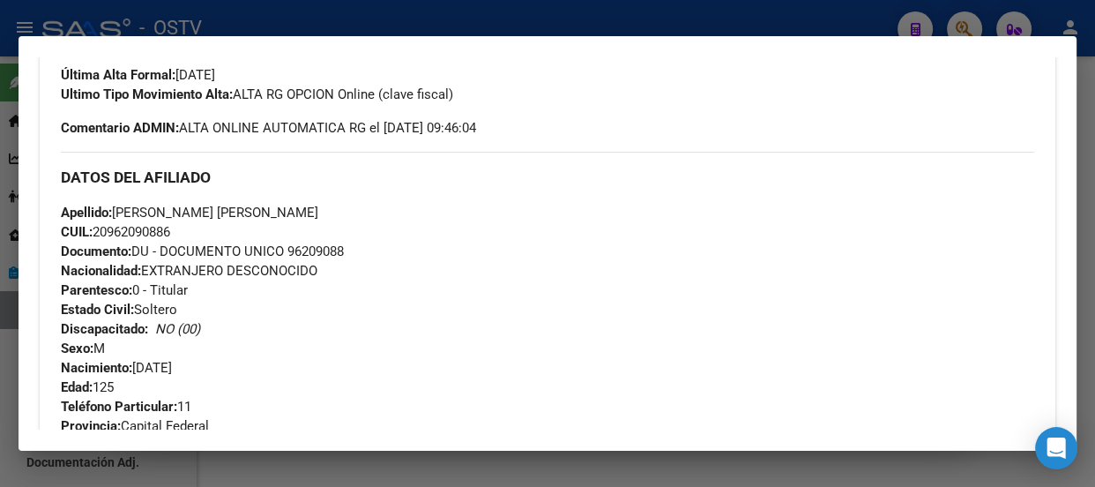
click at [321, 29] on div at bounding box center [547, 243] width 1095 height 487
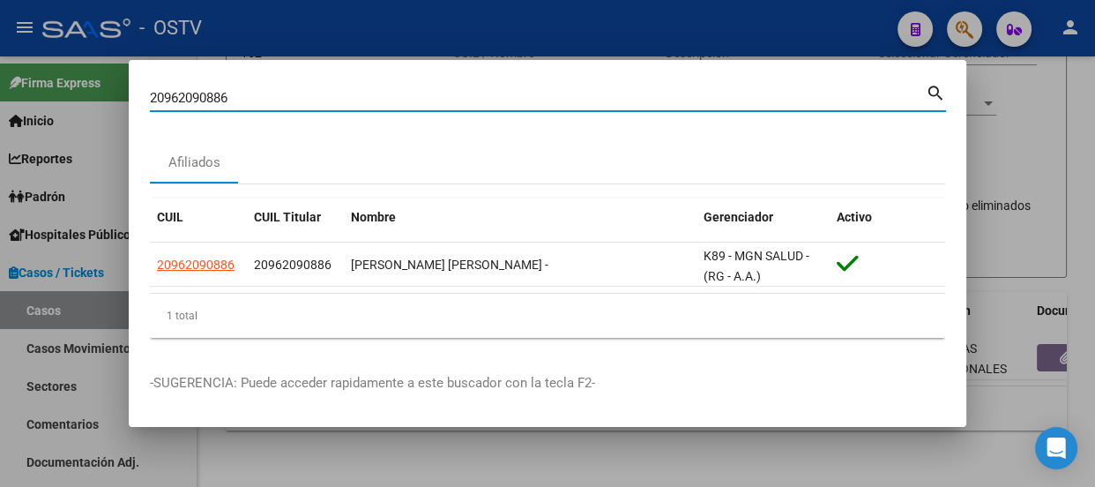
click at [328, 104] on input "20962090886" at bounding box center [538, 98] width 776 height 16
paste input "419181693"
type input "20419181693"
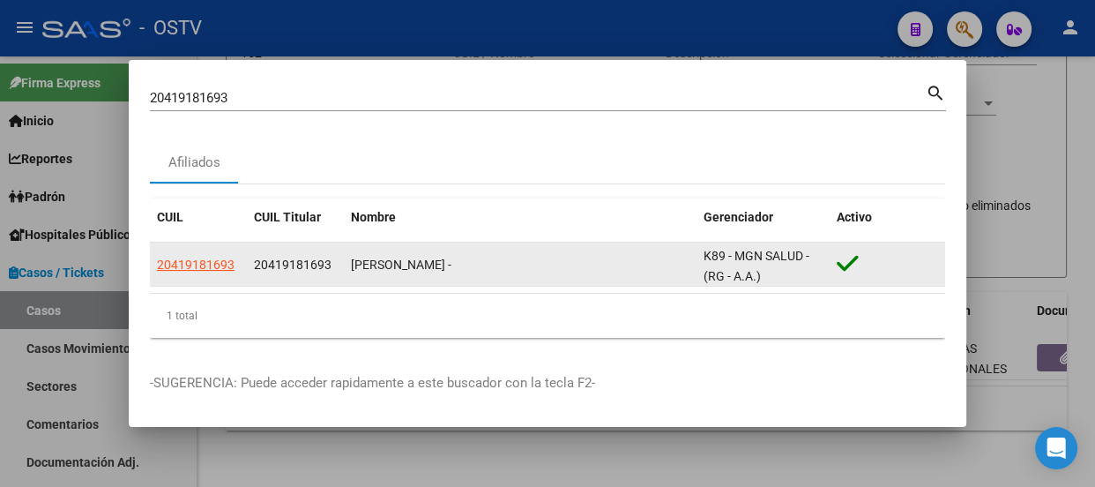
click at [234, 264] on div "20419181693" at bounding box center [198, 265] width 83 height 20
click at [215, 264] on span "20419181693" at bounding box center [196, 264] width 78 height 14
type textarea "20419181693"
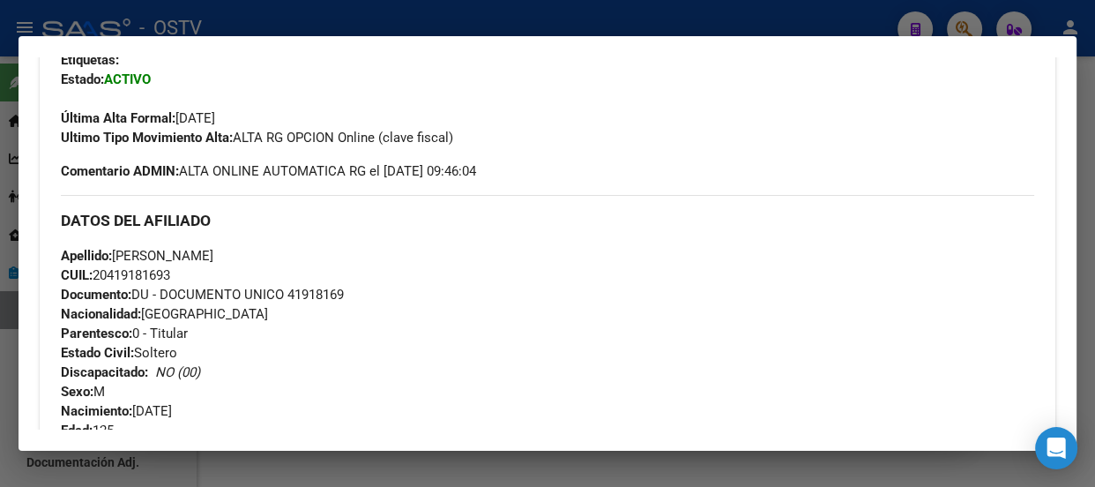
scroll to position [400, 0]
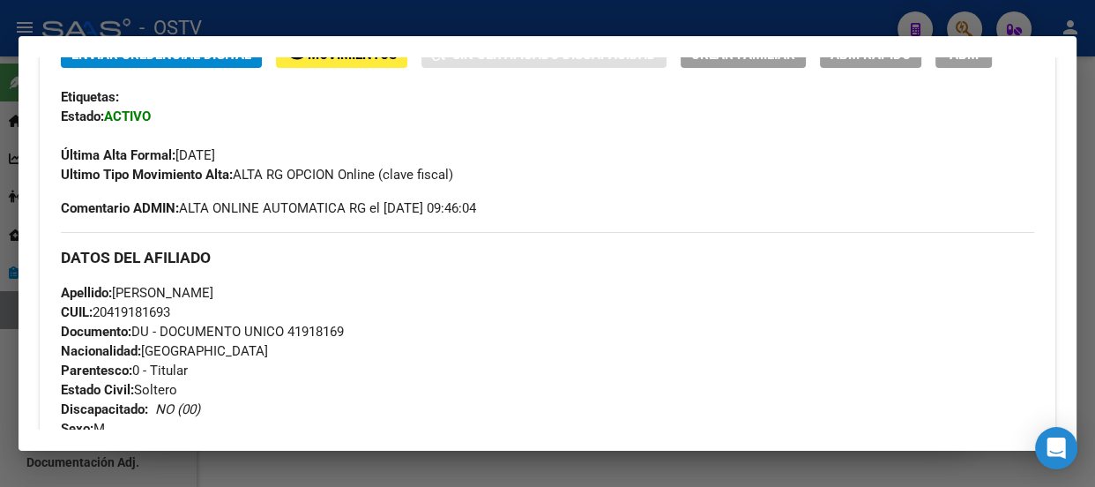
click at [249, 24] on div at bounding box center [547, 243] width 1095 height 487
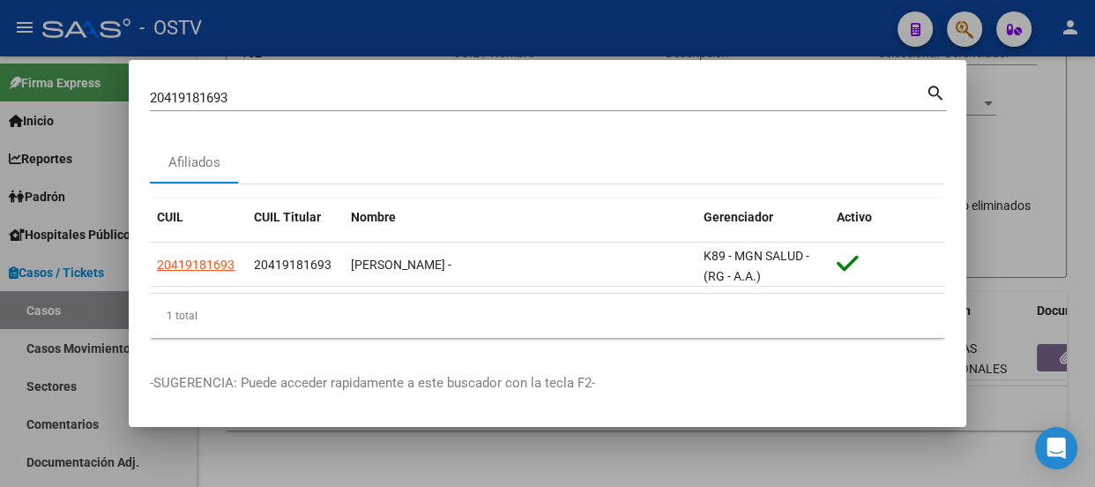
click at [264, 104] on input "20419181693" at bounding box center [538, 98] width 776 height 16
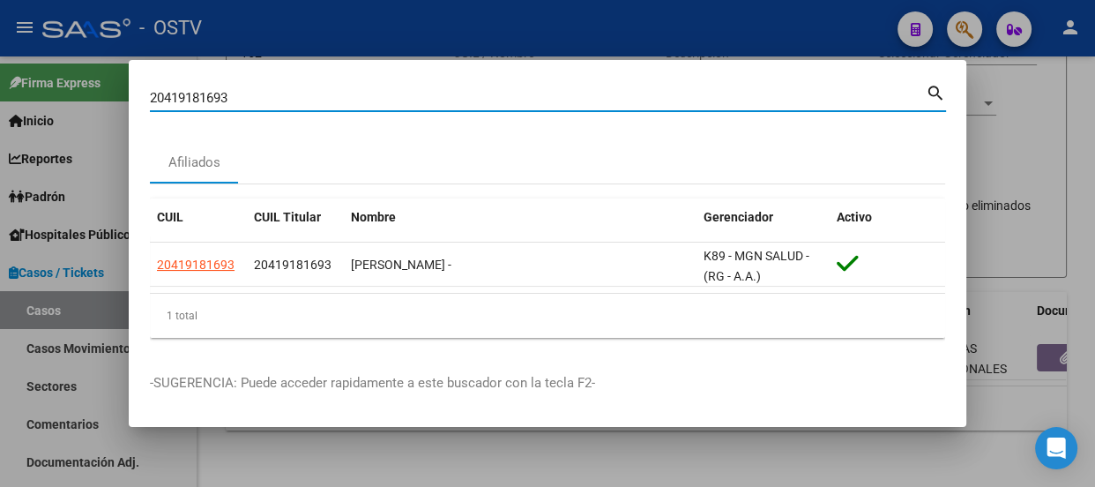
click at [264, 104] on input "20419181693" at bounding box center [538, 98] width 776 height 16
paste input "40.880.974"
type input "40880974"
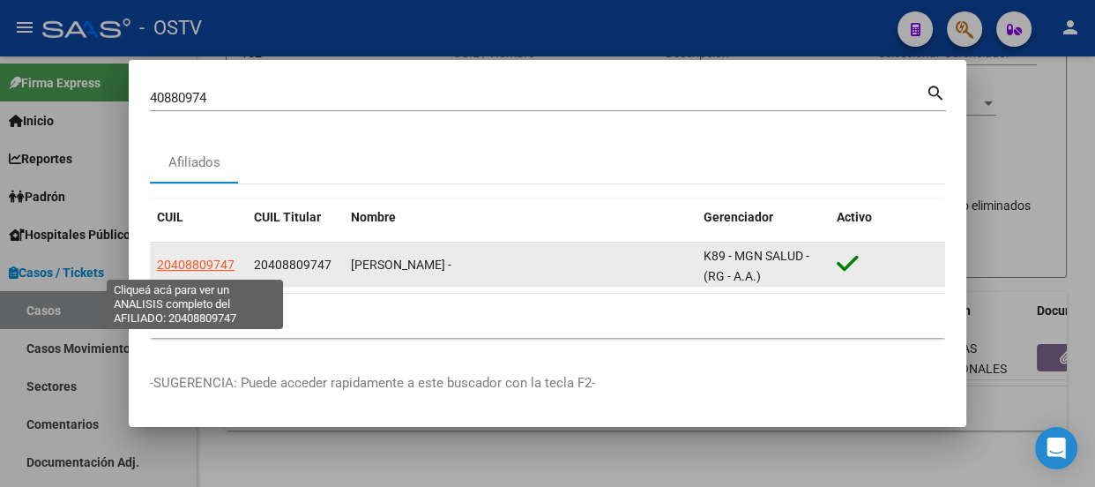
click at [187, 259] on span "20408809747" at bounding box center [196, 264] width 78 height 14
type textarea "20408809747"
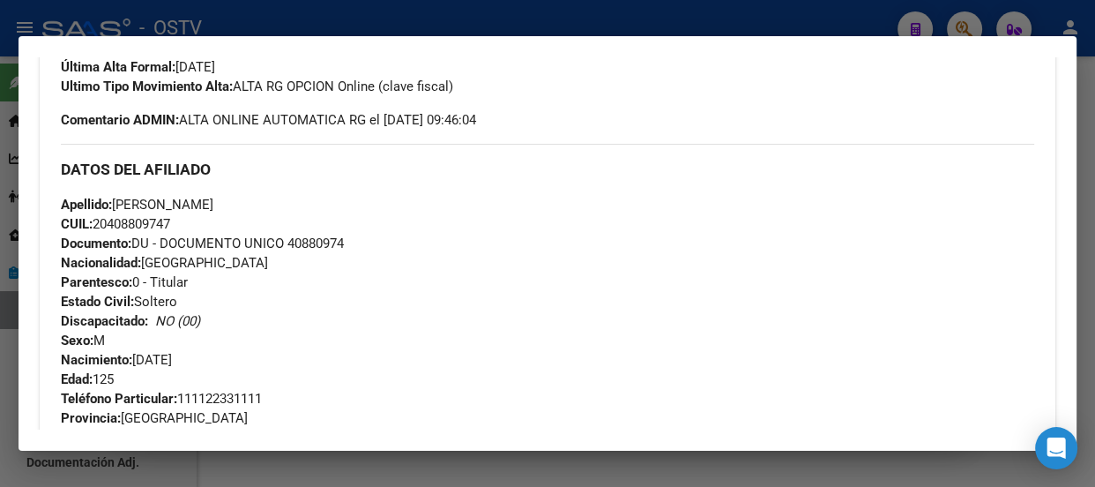
scroll to position [458, 0]
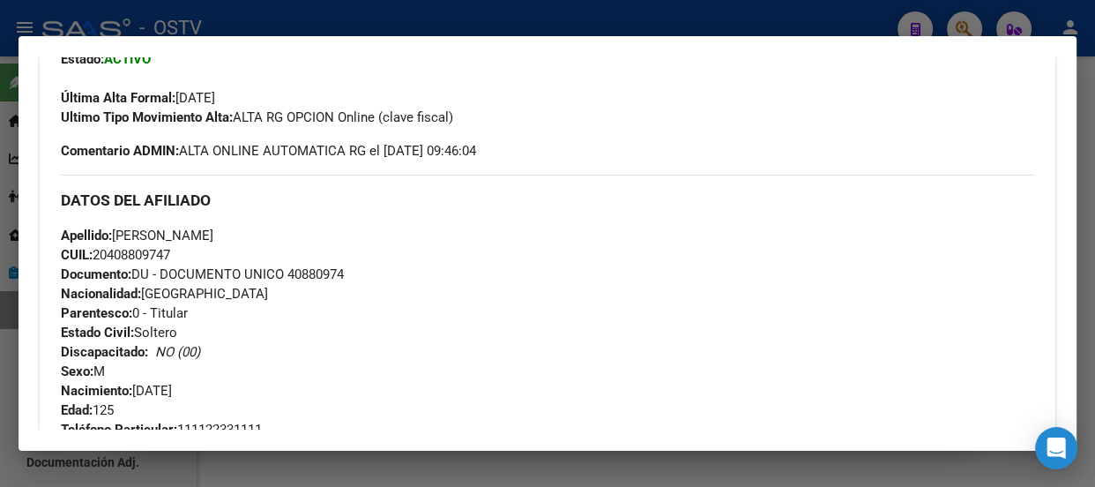
click at [260, 22] on div at bounding box center [547, 243] width 1095 height 487
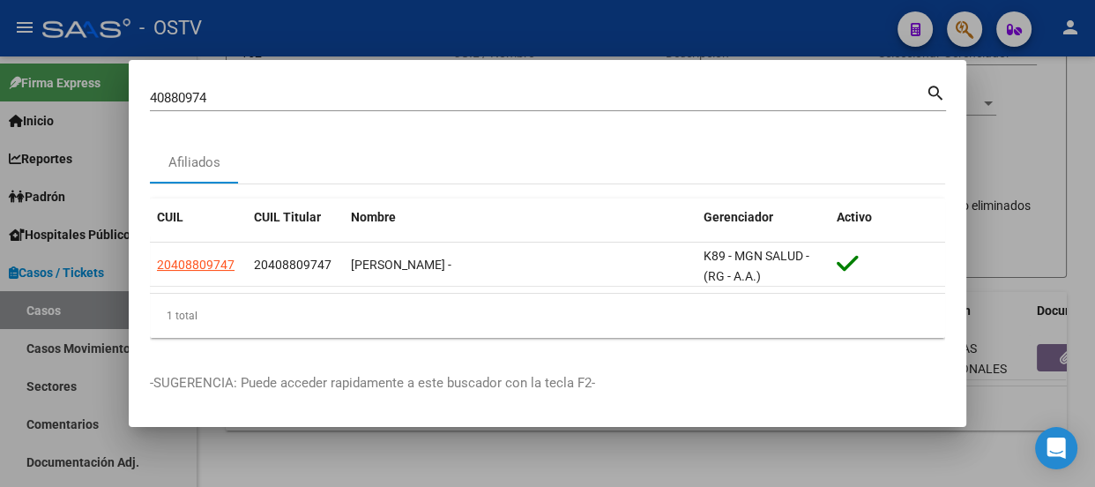
click at [290, 100] on input "40880974" at bounding box center [538, 98] width 776 height 16
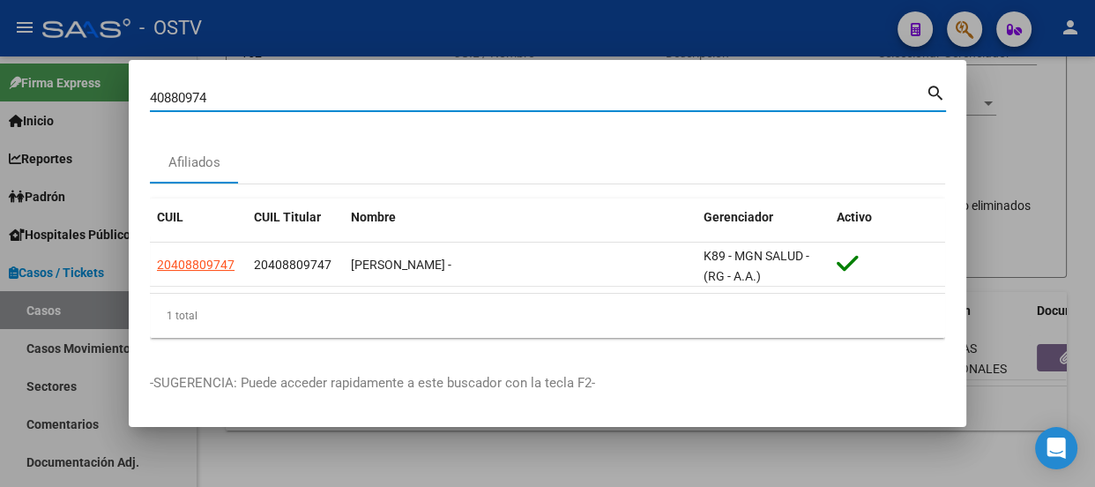
click at [290, 100] on input "40880974" at bounding box center [538, 98] width 776 height 16
paste input "30295 485"
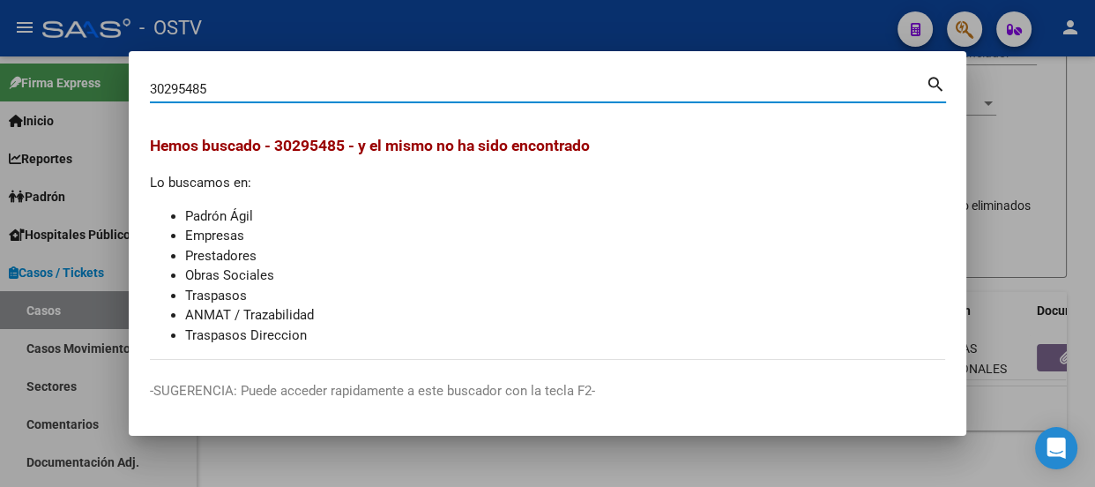
click at [199, 96] on input "30295485" at bounding box center [538, 89] width 776 height 16
click at [198, 96] on input "30295485" at bounding box center [538, 89] width 776 height 16
click at [320, 102] on div "30295485 Buscar (apellido, dni, cuil, nro traspaso, cuit, obra social) search" at bounding box center [548, 95] width 796 height 47
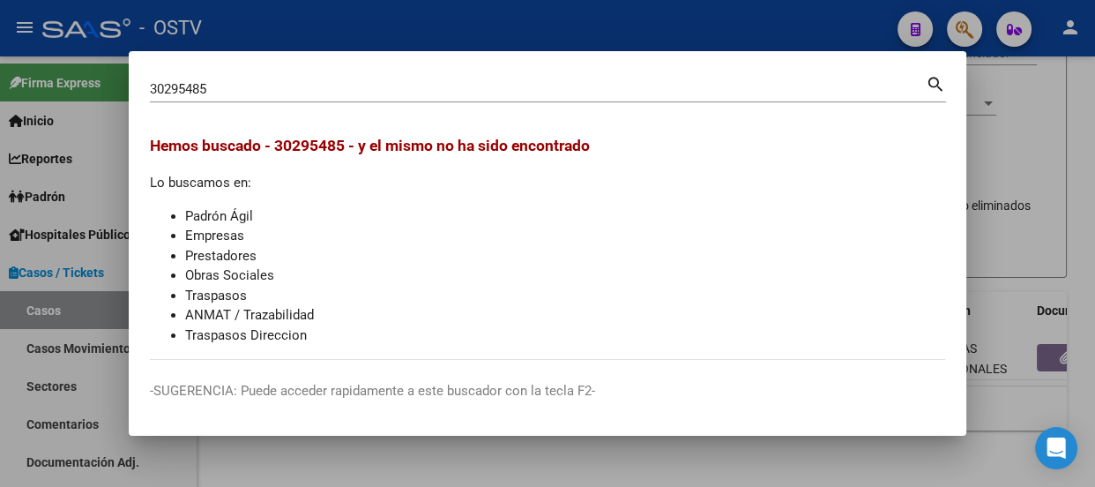
click at [317, 88] on input "30295485" at bounding box center [538, 89] width 776 height 16
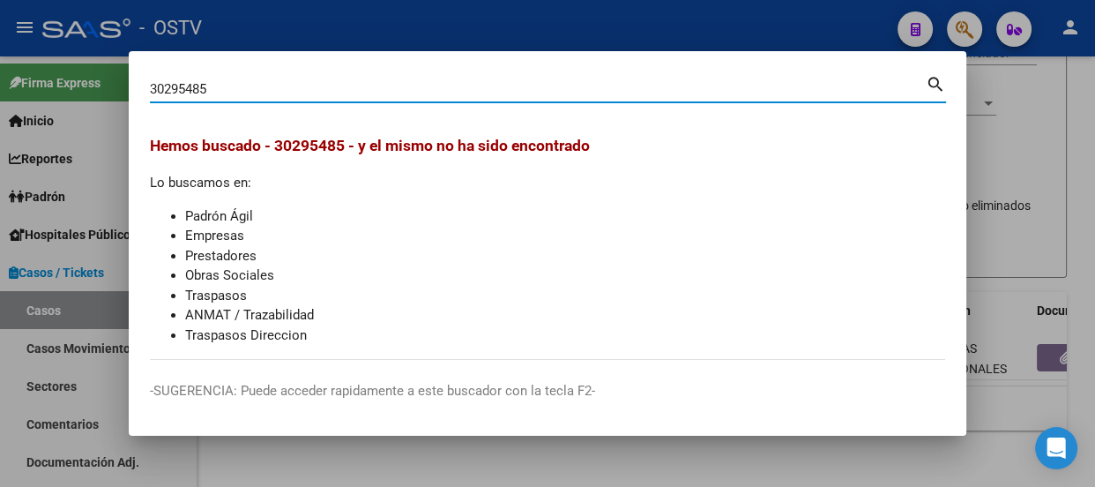
click at [317, 88] on input "30295485" at bounding box center [538, 89] width 776 height 16
paste input "40551304"
type input "40551304"
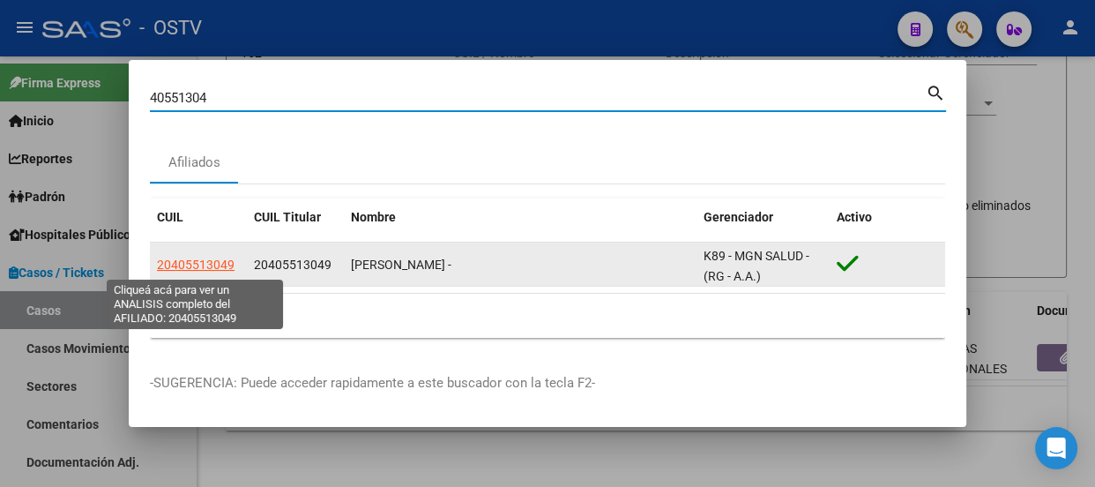
click at [218, 268] on span "20405513049" at bounding box center [196, 264] width 78 height 14
type textarea "20405513049"
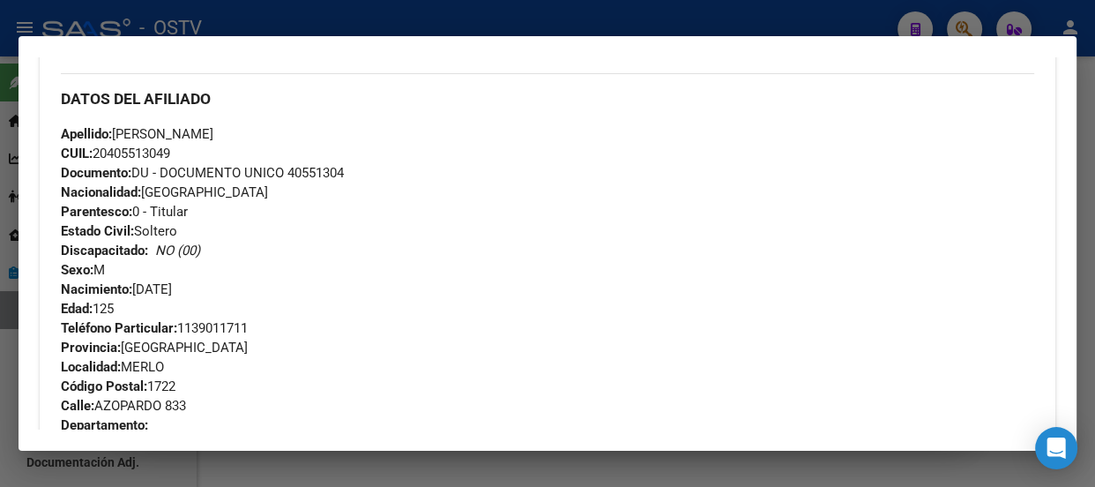
scroll to position [480, 0]
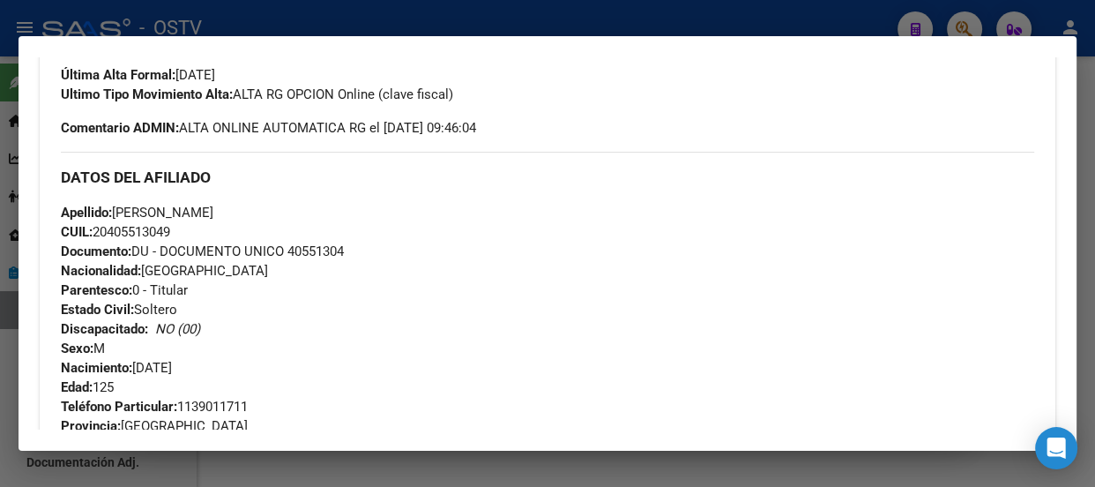
click at [347, 28] on div at bounding box center [547, 243] width 1095 height 487
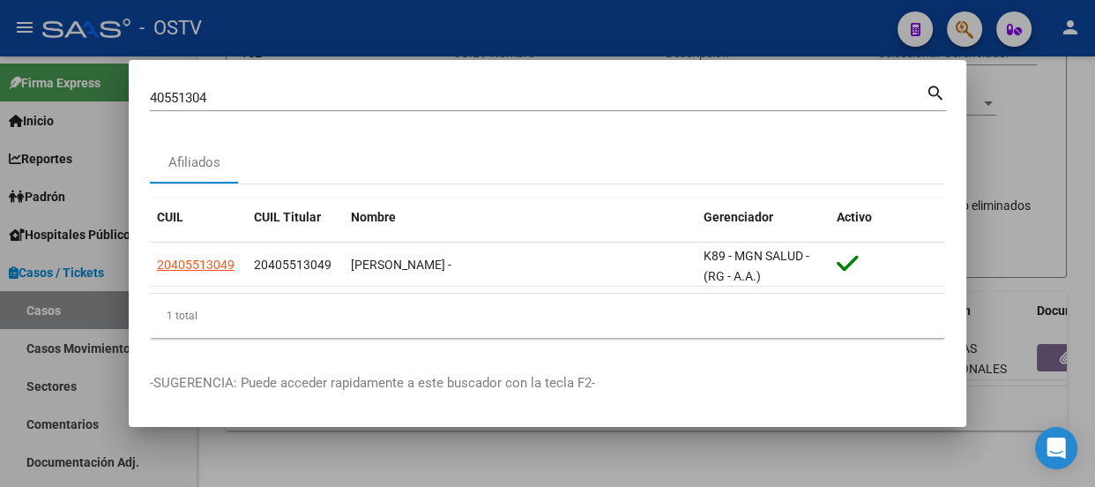
click at [355, 85] on div "40551304 Buscar (apellido, dni, cuil, nro traspaso, cuit, obra social)" at bounding box center [538, 98] width 776 height 26
click at [355, 108] on div "40551304 Buscar (apellido, dni, cuil, nro traspaso, cuit, obra social)" at bounding box center [538, 98] width 776 height 26
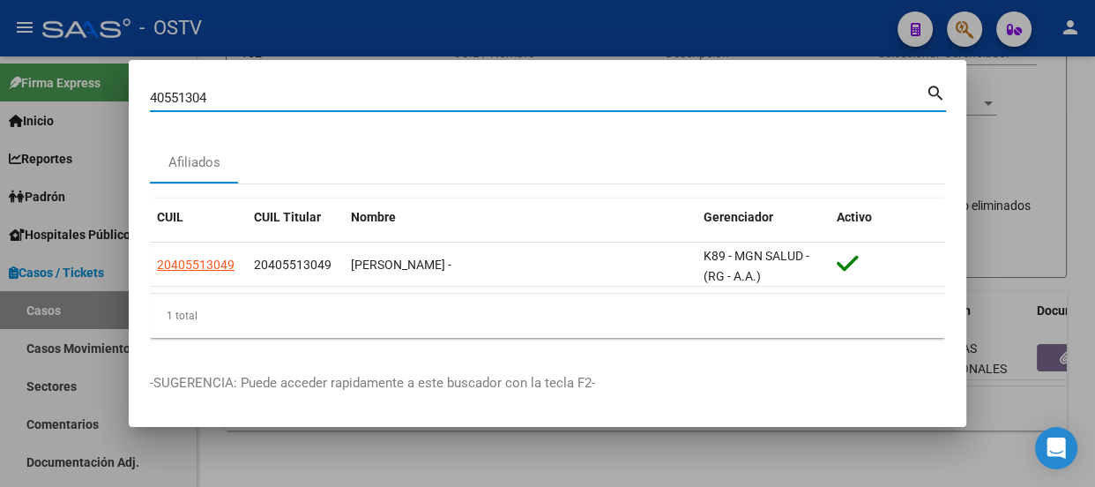
click at [353, 101] on input "40551304" at bounding box center [538, 98] width 776 height 16
paste input "95894393"
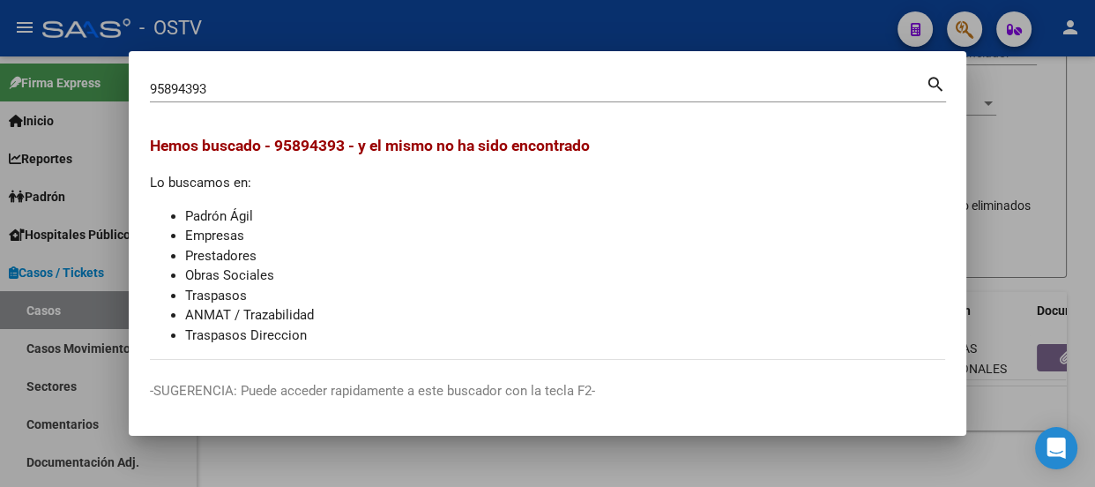
click at [361, 105] on div "95894393 Buscar (apellido, dni, cuil, nro traspaso, cuit, obra social) search" at bounding box center [548, 95] width 796 height 47
click at [360, 101] on div "95894393 Buscar (apellido, dni, cuil, nro traspaso, cuit, obra social)" at bounding box center [538, 89] width 776 height 26
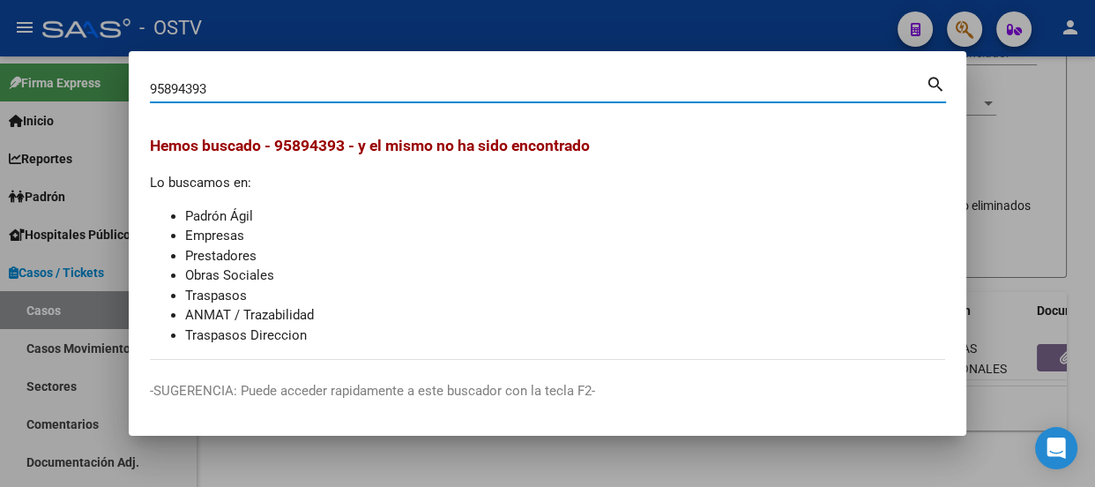
click at [360, 100] on div "95894393 Buscar (apellido, dni, cuil, nro traspaso, cuit, obra social)" at bounding box center [538, 89] width 776 height 26
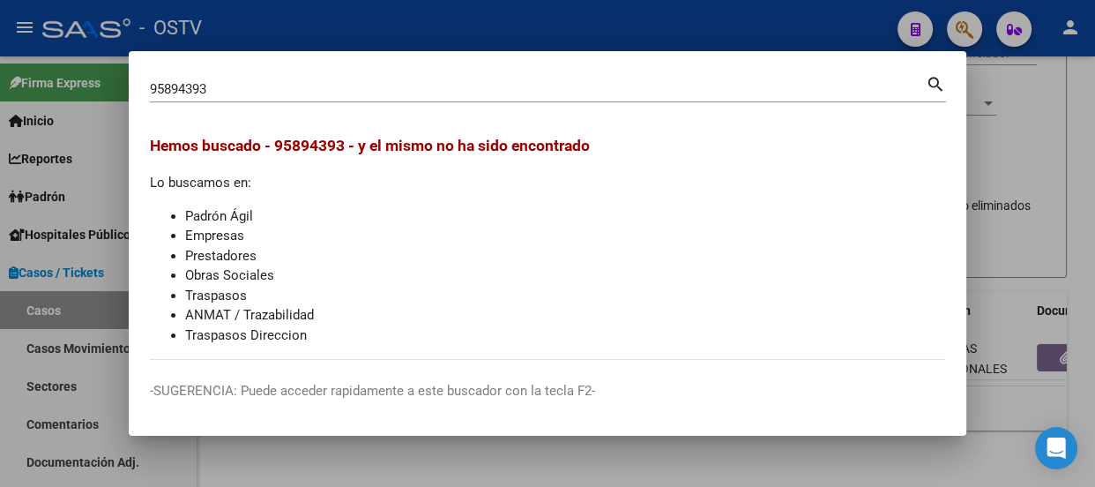
click at [360, 100] on div "95894393 Buscar (apellido, dni, cuil, nro traspaso, cuit, obra social)" at bounding box center [538, 89] width 776 height 26
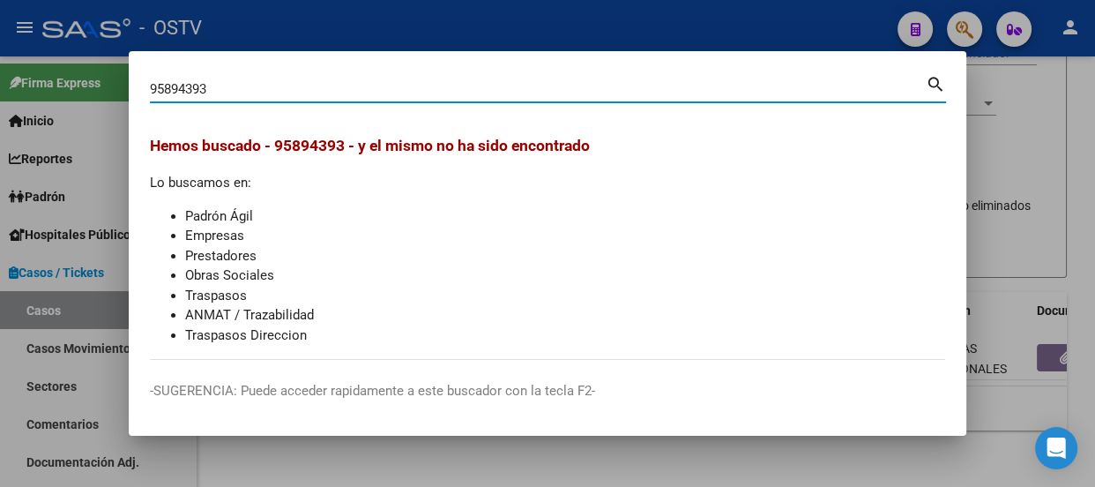
paste input "20235923522"
click at [358, 89] on input "9589439320235923522" at bounding box center [538, 89] width 776 height 16
paste input
type input "20235923522"
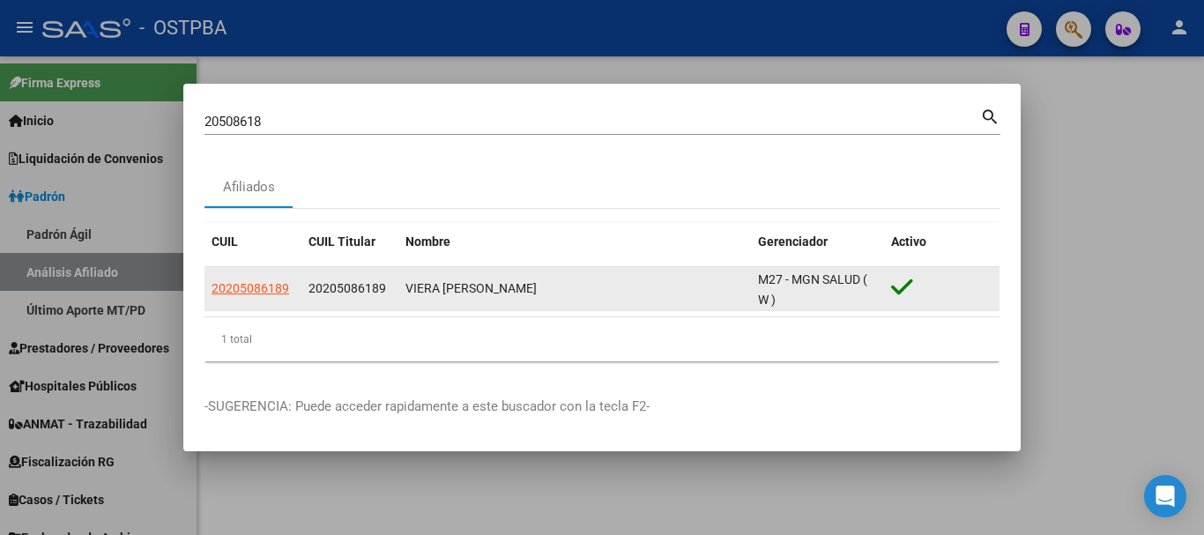
click at [290, 286] on div "20205086189" at bounding box center [253, 289] width 83 height 20
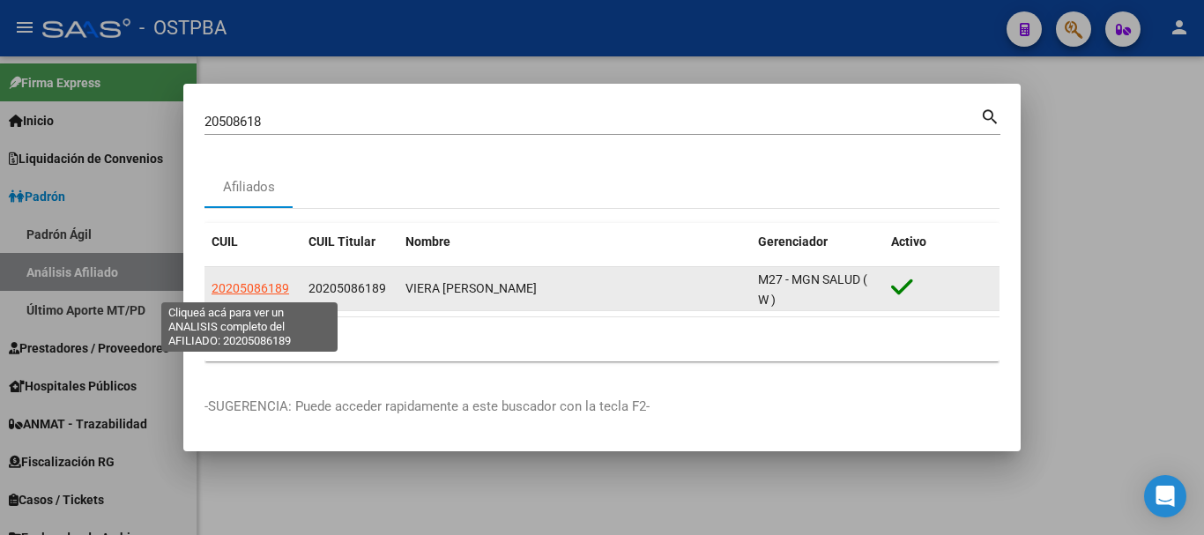
click at [279, 286] on span "20205086189" at bounding box center [251, 288] width 78 height 14
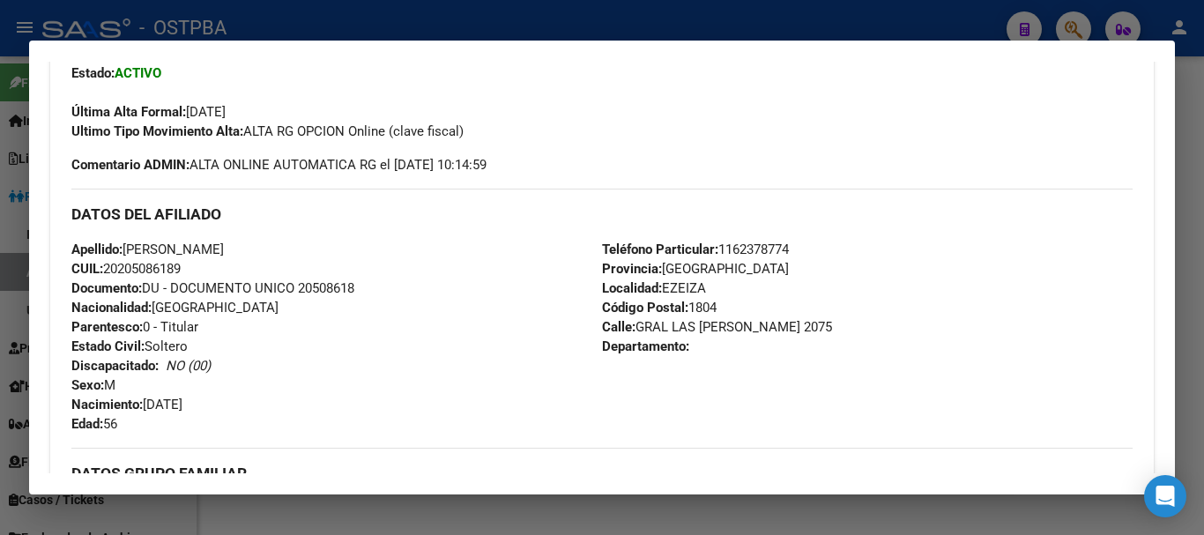
scroll to position [441, 0]
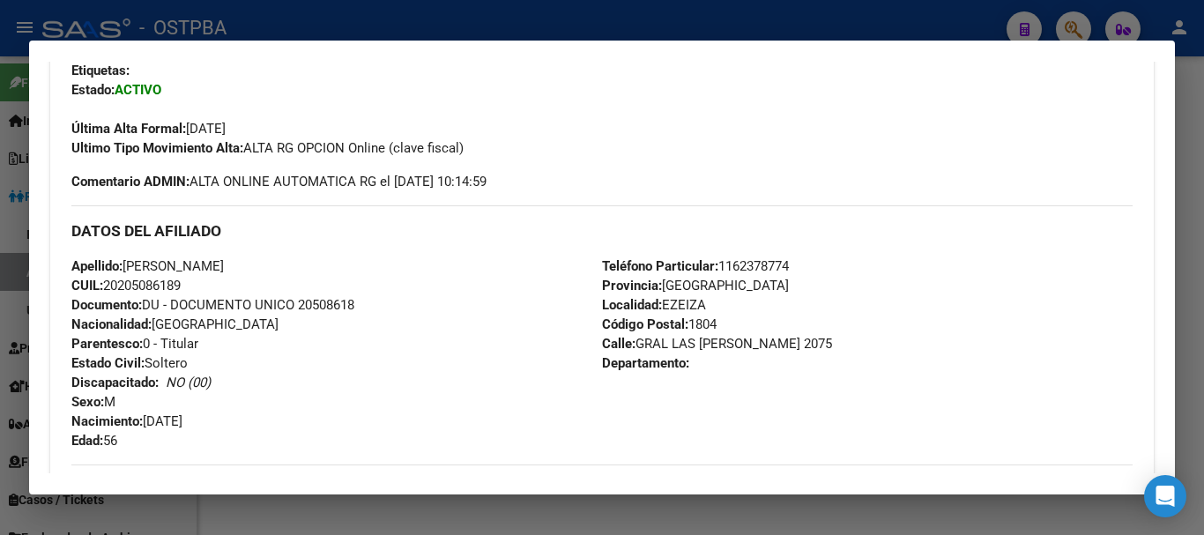
click at [235, 14] on div at bounding box center [602, 267] width 1204 height 535
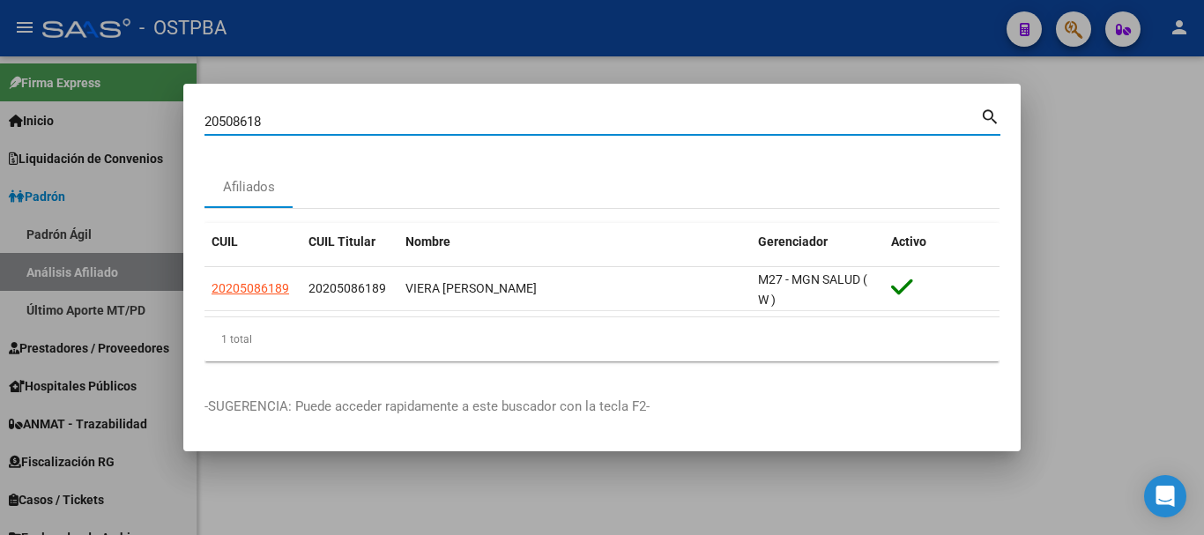
click at [308, 120] on input "20508618" at bounding box center [593, 122] width 776 height 16
paste input "340813600"
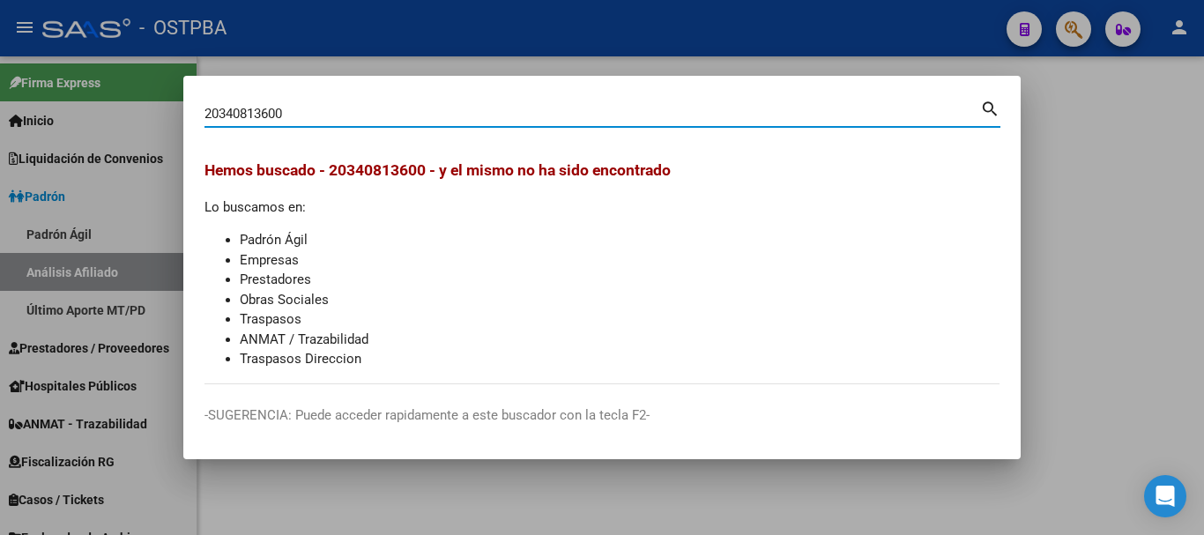
click at [354, 106] on input "20340813600" at bounding box center [593, 114] width 776 height 16
paste input "54972116"
type input "20354972116"
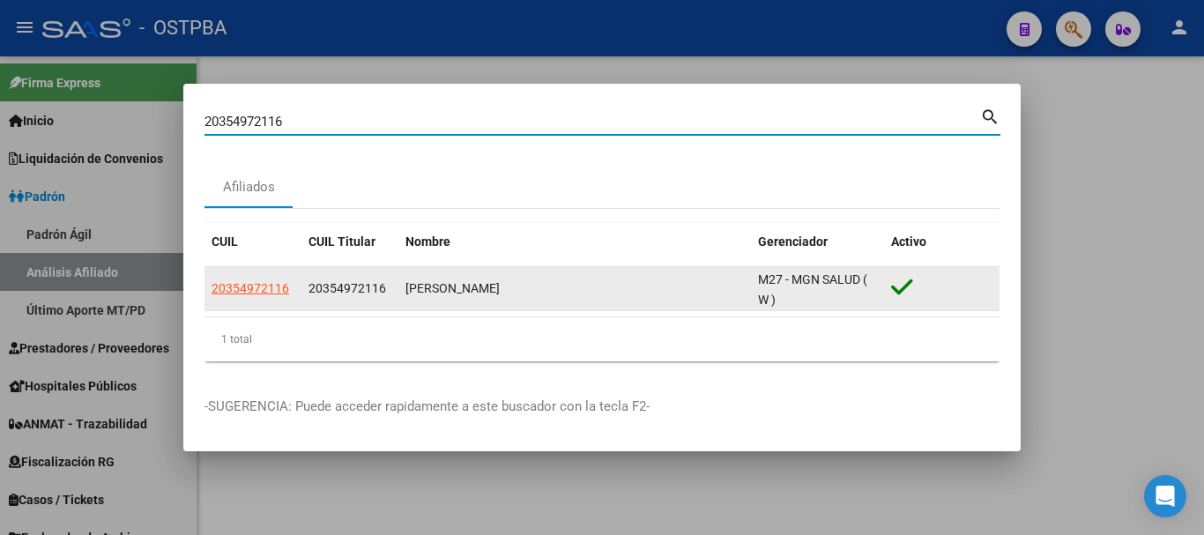
click at [249, 295] on app-link-go-to "20354972116" at bounding box center [251, 289] width 78 height 20
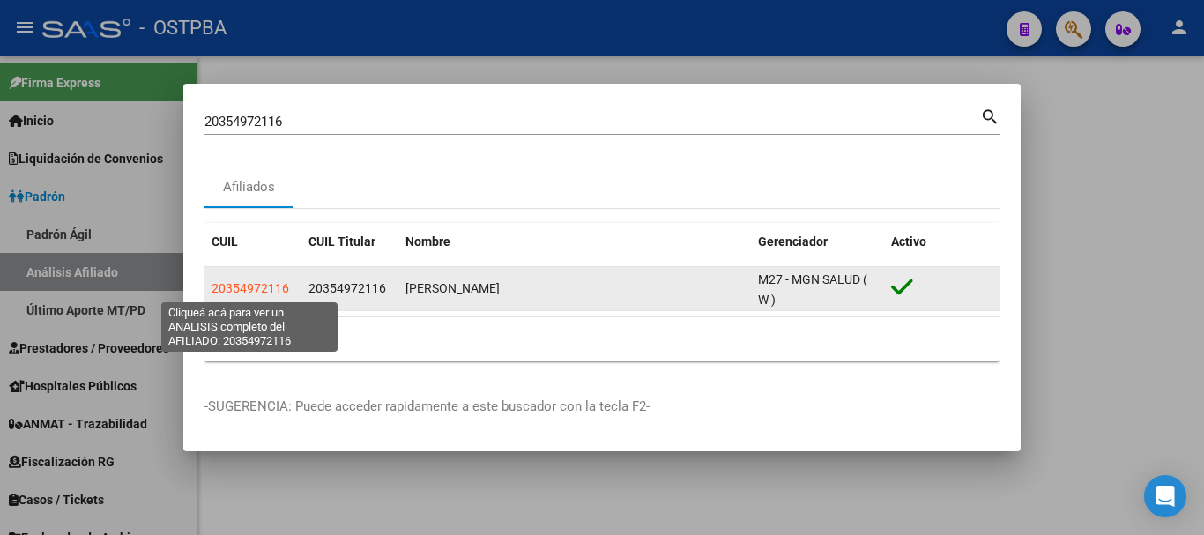
click at [257, 288] on span "20354972116" at bounding box center [251, 288] width 78 height 14
type textarea "20354972116"
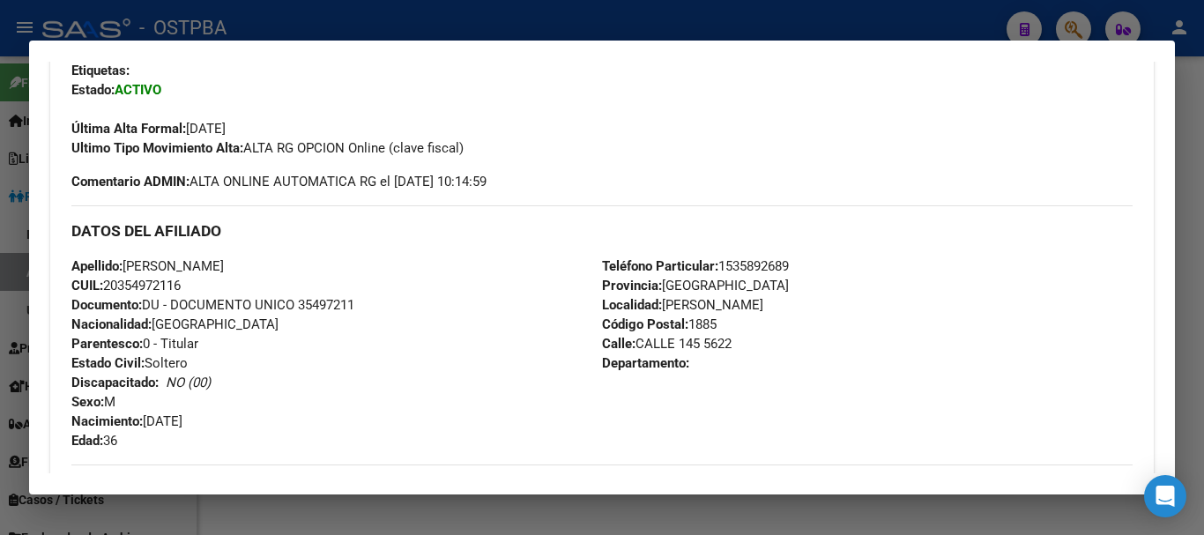
click at [270, 20] on div at bounding box center [602, 267] width 1204 height 535
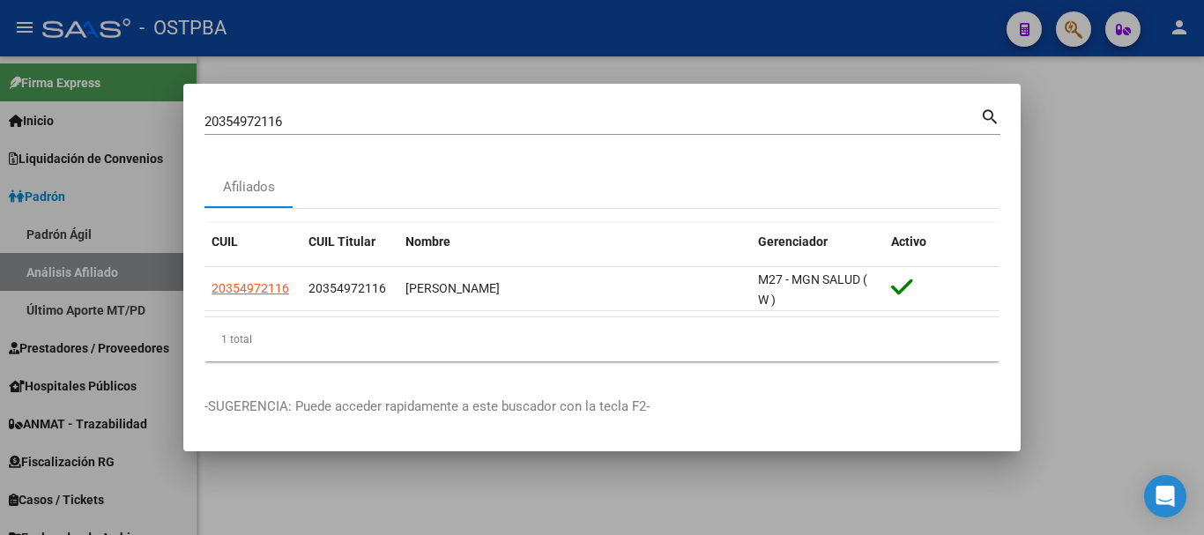
drag, startPoint x: 317, startPoint y: 98, endPoint x: 321, endPoint y: 112, distance: 14.5
click at [321, 112] on mat-dialog-container "20354972116 Buscar (apellido, dni, cuil, nro traspaso, cuit, obra social) searc…" at bounding box center [601, 268] width 837 height 368
click at [321, 112] on div "20354972116 Buscar (apellido, dni, cuil, nro traspaso, cuit, obra social)" at bounding box center [593, 121] width 776 height 26
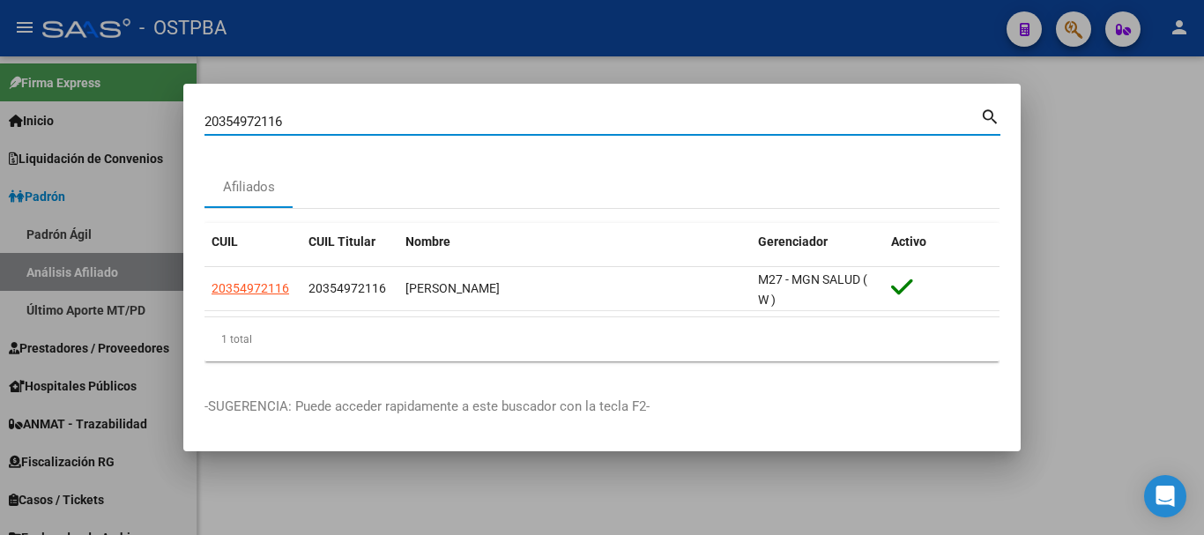
click at [321, 128] on input "20354972116" at bounding box center [593, 122] width 776 height 16
click at [321, 129] on input "20354972116" at bounding box center [593, 122] width 776 height 16
paste input "30295485"
type input "30295485"
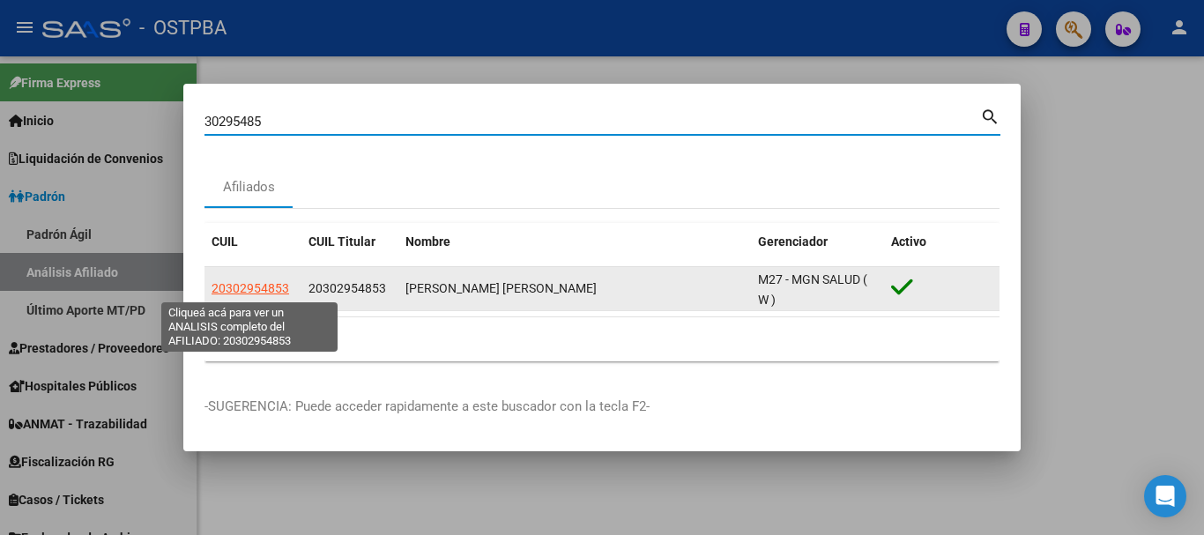
click at [259, 281] on span "20302954853" at bounding box center [251, 288] width 78 height 14
type textarea "20302954853"
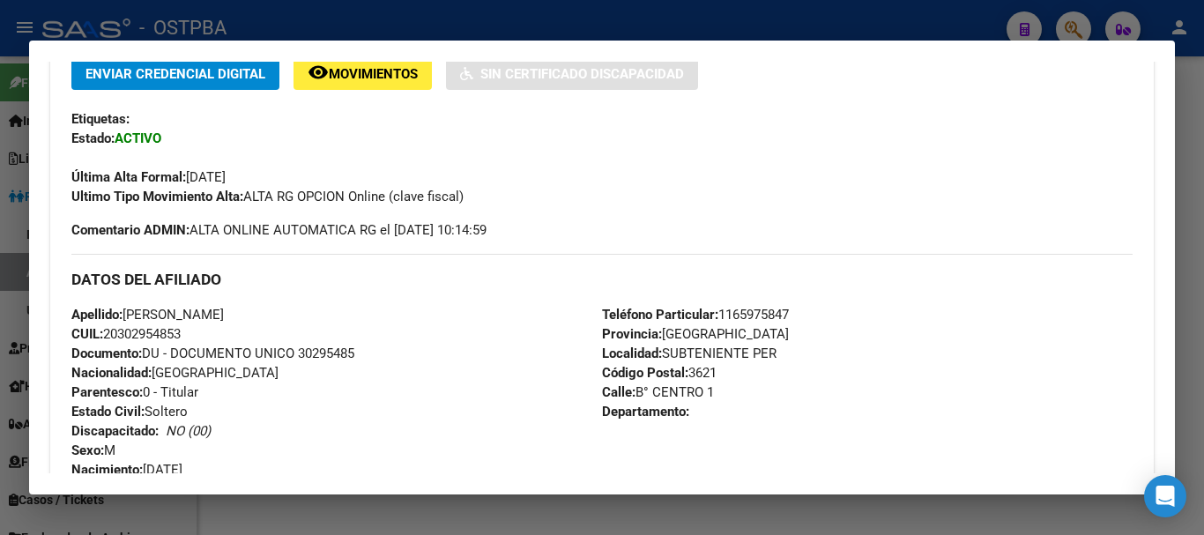
scroll to position [490, 0]
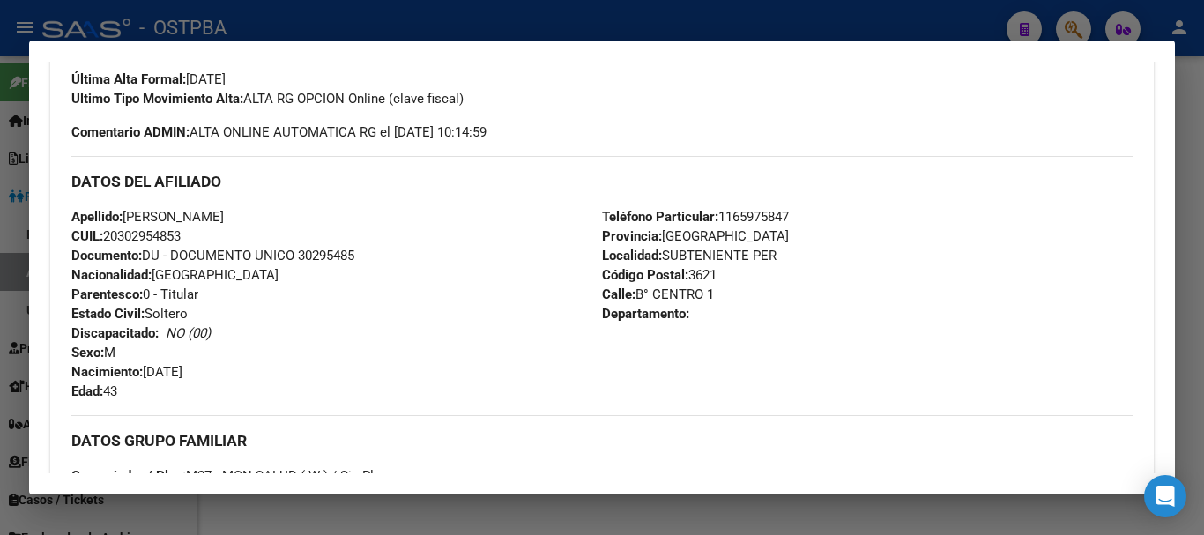
click at [247, 30] on div at bounding box center [602, 267] width 1204 height 535
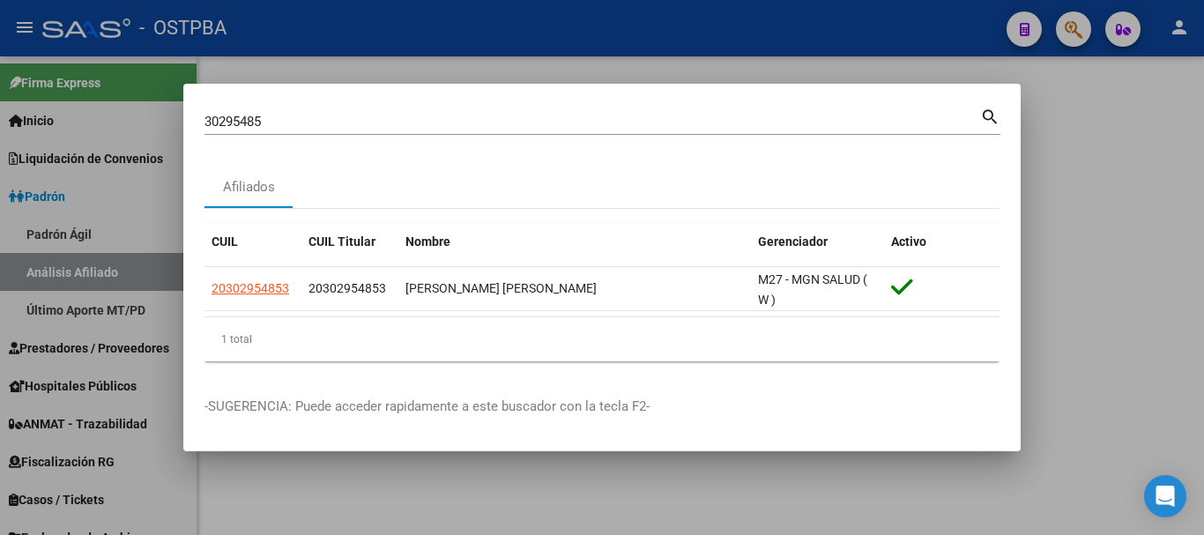
click at [263, 119] on input "30295485" at bounding box center [593, 122] width 776 height 16
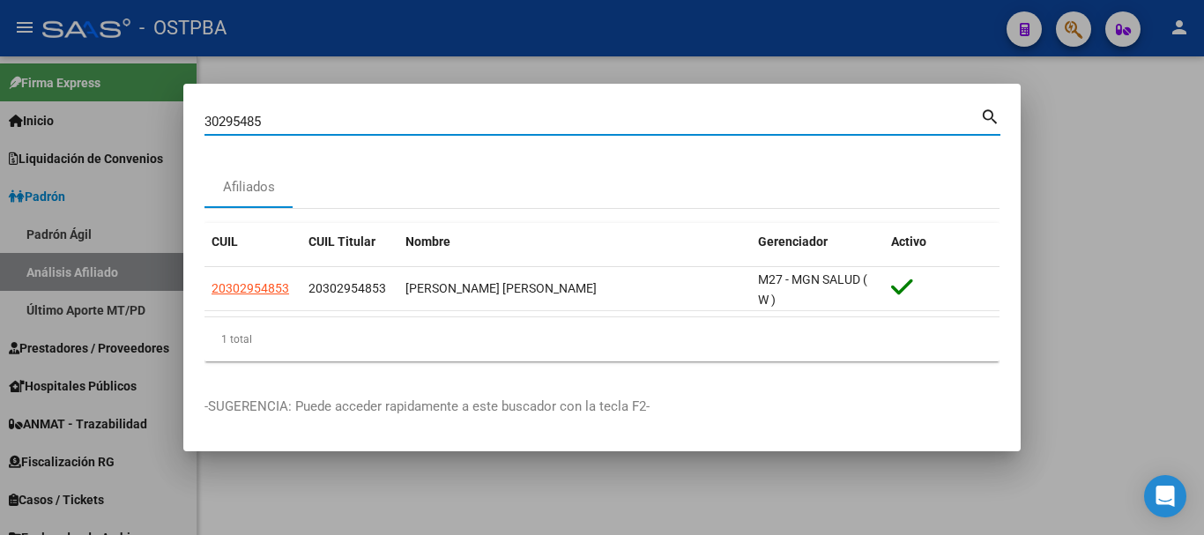
click at [263, 119] on input "30295485" at bounding box center [593, 122] width 776 height 16
paste input "95894393"
type input "95894393"
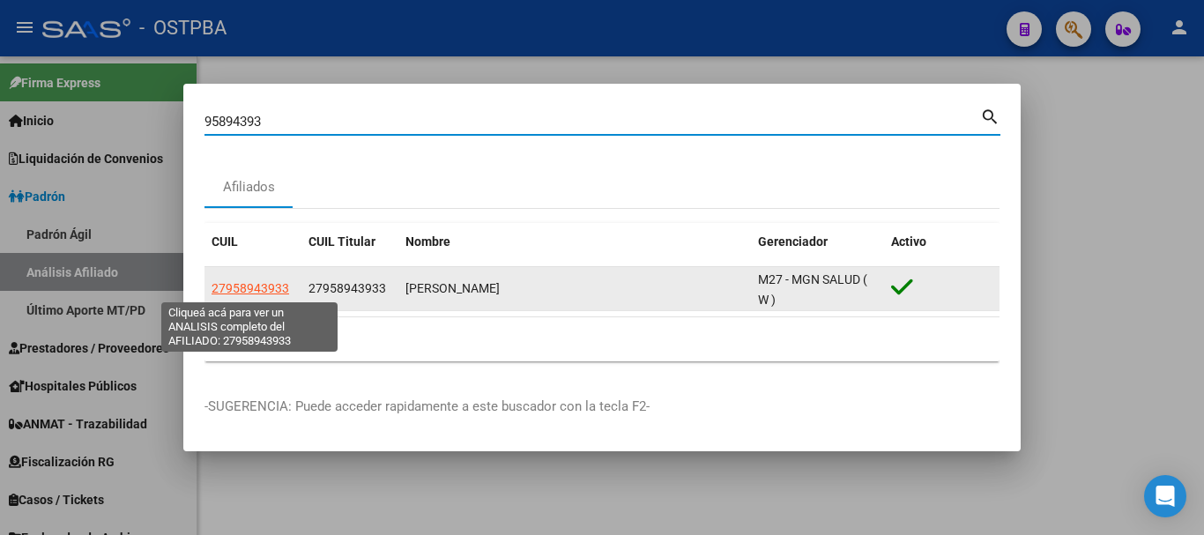
click at [248, 285] on span "27958943933" at bounding box center [251, 288] width 78 height 14
type textarea "27958943933"
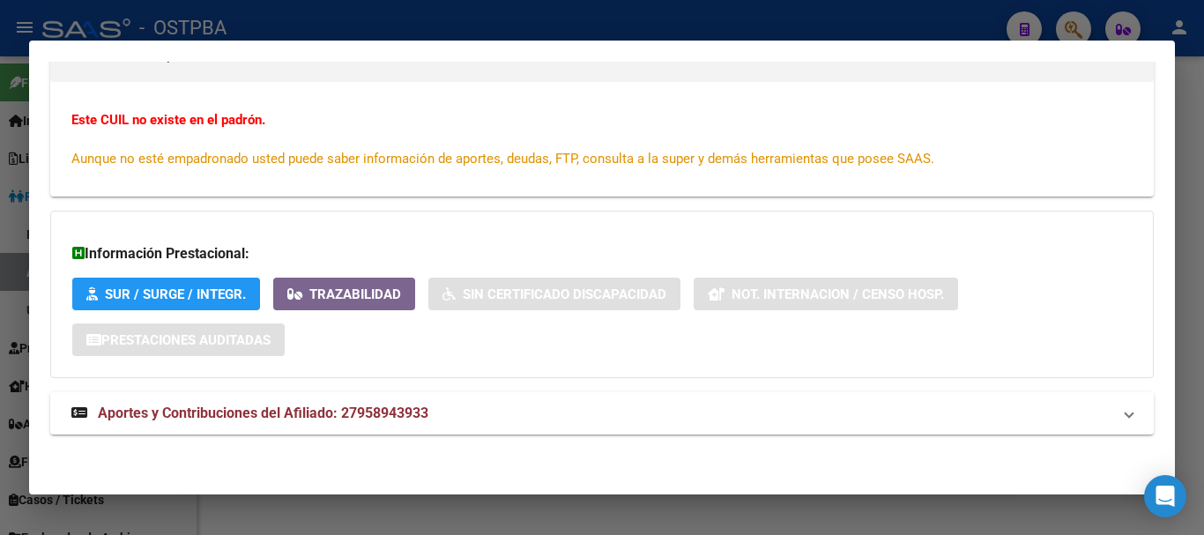
scroll to position [0, 0]
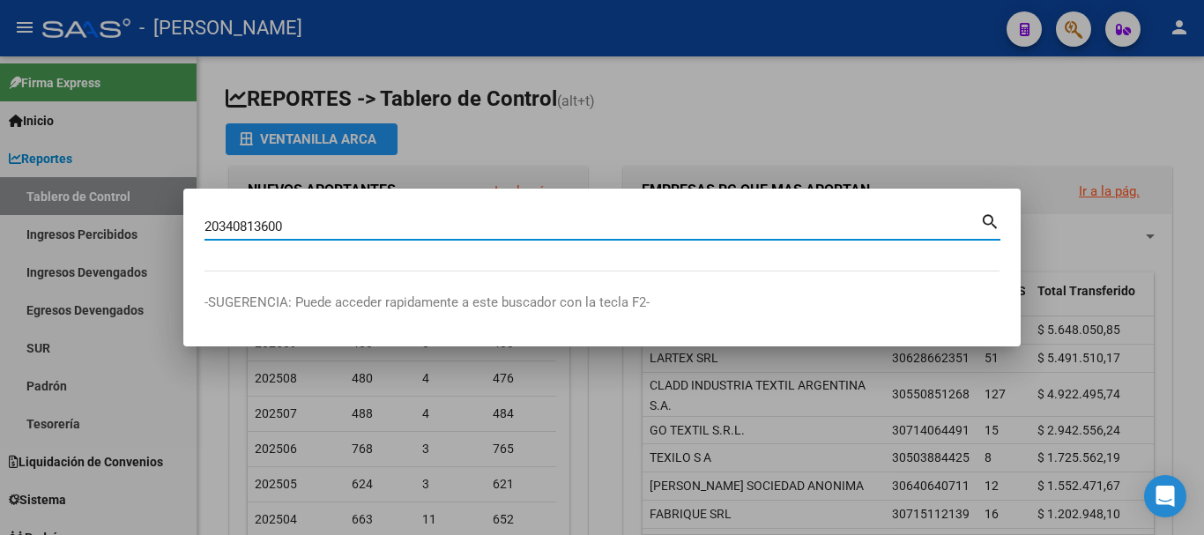
type input "20340813600"
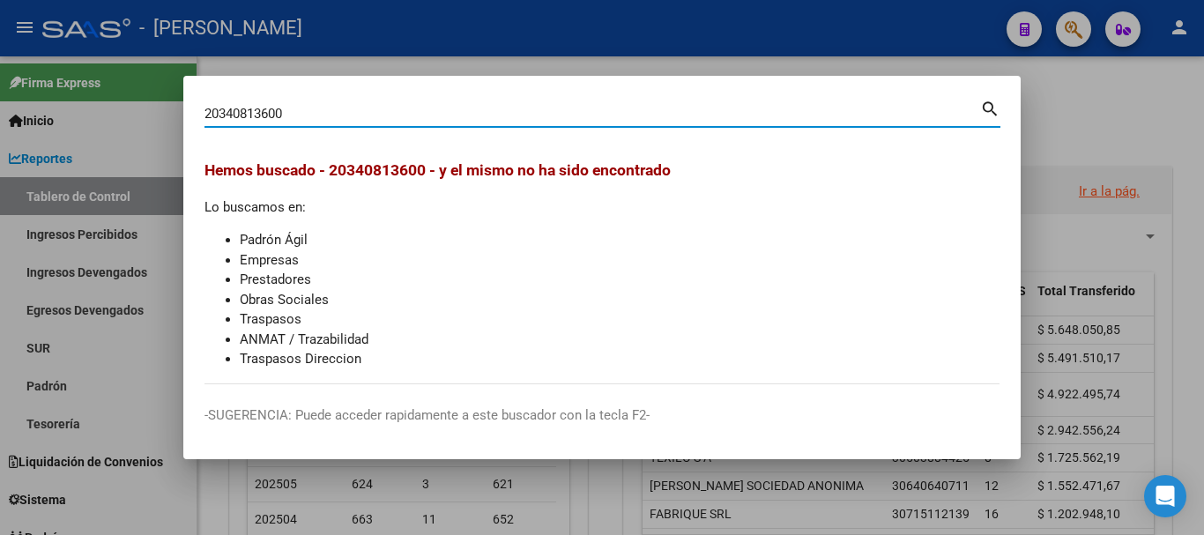
click at [303, 108] on input "20340813600" at bounding box center [593, 114] width 776 height 16
type input "30295485"
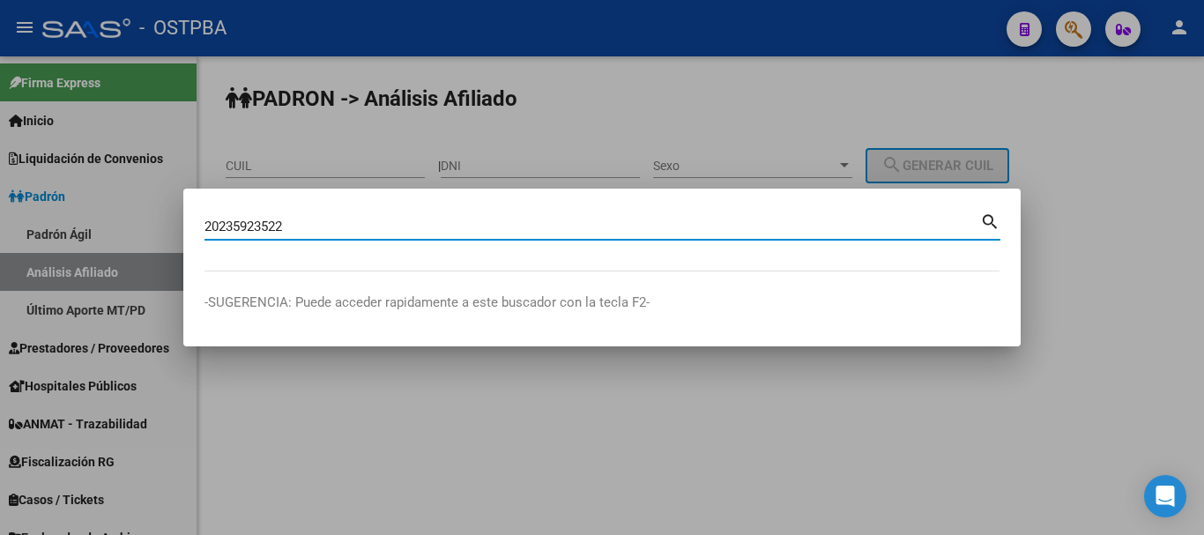
type input "20235923522"
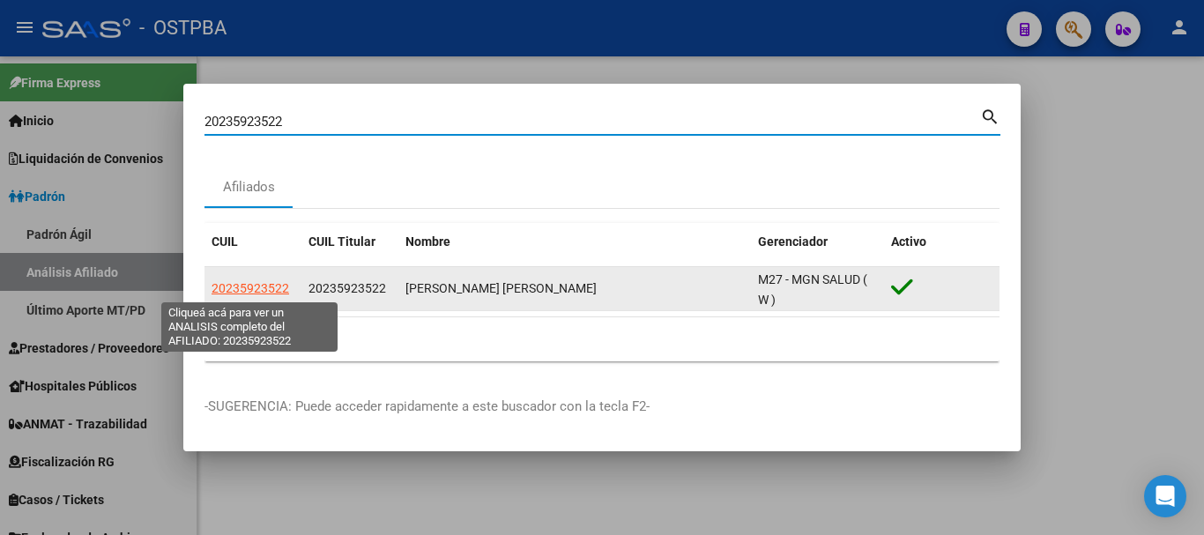
click at [264, 284] on span "20235923522" at bounding box center [251, 288] width 78 height 14
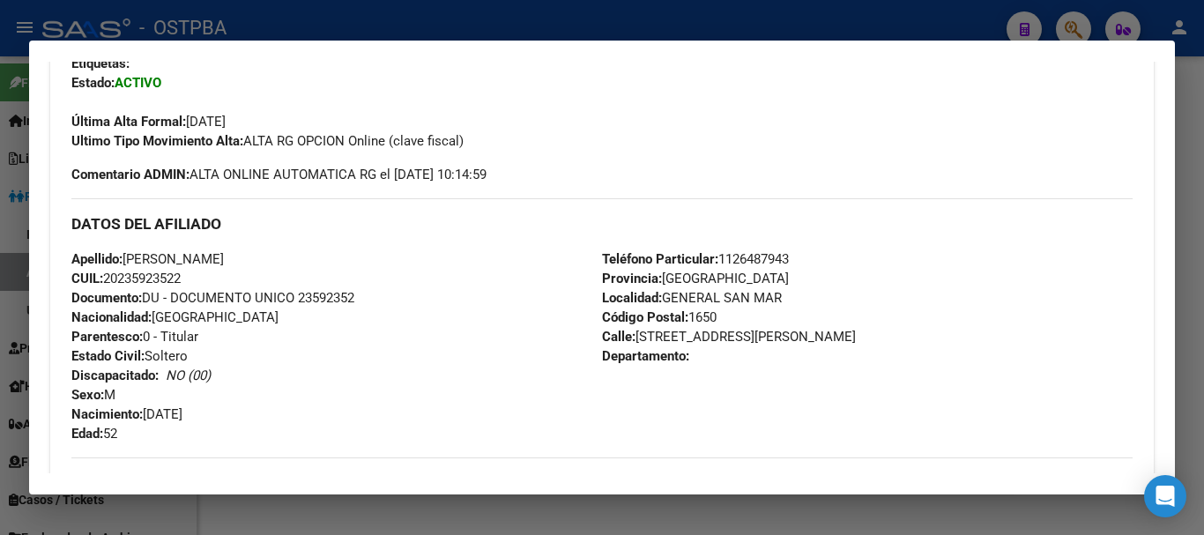
scroll to position [402, 0]
